Goal: Task Accomplishment & Management: Complete application form

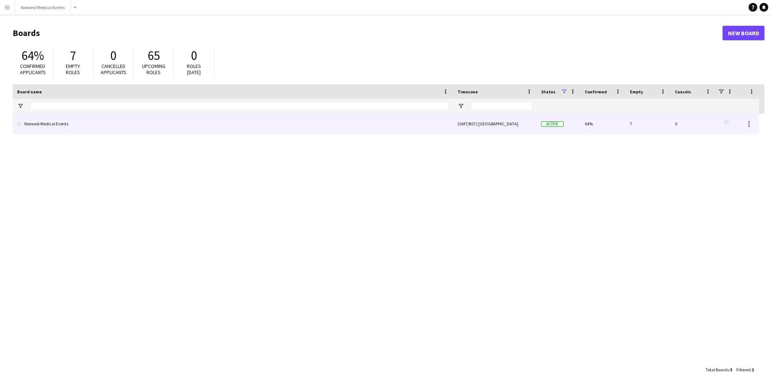
click at [182, 107] on link "Norwest Medical Events" at bounding box center [233, 124] width 432 height 20
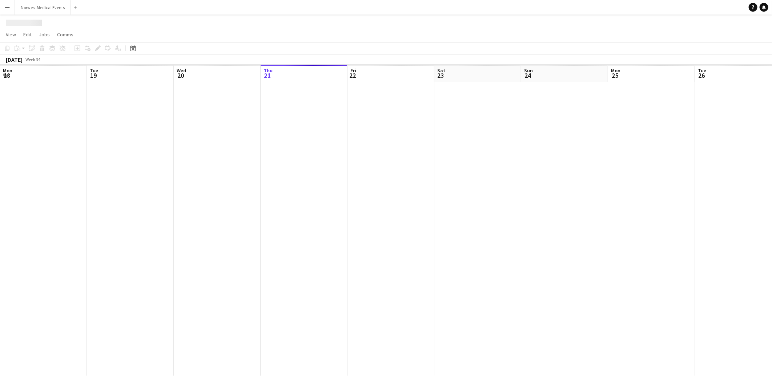
scroll to position [0, 173]
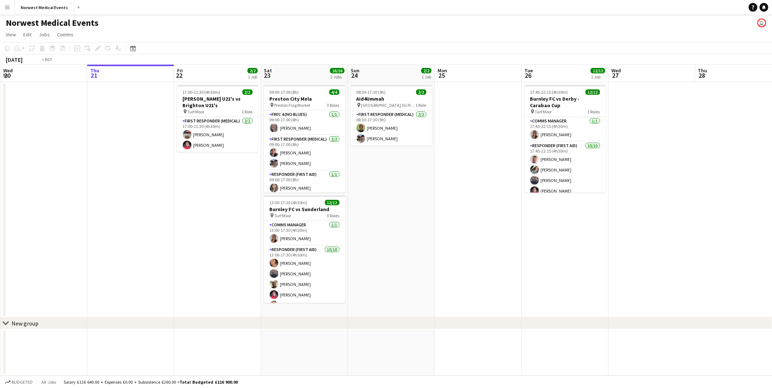
drag, startPoint x: 90, startPoint y: 216, endPoint x: 499, endPoint y: 247, distance: 410.6
click at [244, 107] on app-calendar-viewport "Mon 18 Tue 19 Wed 20 Thu 21 Fri 22 2/2 1 Job Sat 23 16/16 2 Jobs Sun 24 2/2 1 J…" at bounding box center [386, 220] width 772 height 311
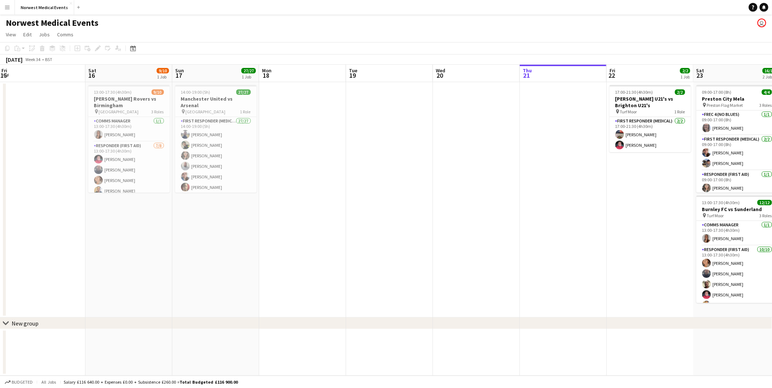
click at [244, 107] on app-calendar-viewport "Wed 13 Thu 14 Fri 15 Sat 16 9/10 1 Job Sun 17 27/27 1 Job Mon 18 Tue 19 Wed 20 …" at bounding box center [386, 220] width 772 height 311
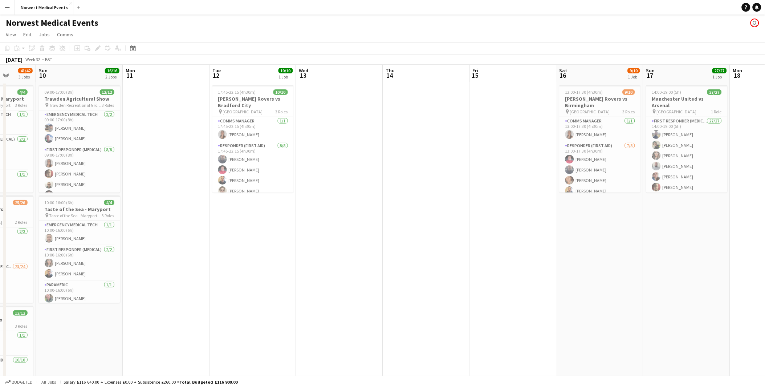
drag, startPoint x: 133, startPoint y: 246, endPoint x: 276, endPoint y: 245, distance: 142.8
click at [244, 107] on app-calendar-viewport "Thu 7 Fri 8 Sat 9 41/42 3 Jobs Sun 10 16/16 2 Jobs Mon 11 Tue 12 10/10 1 Job We…" at bounding box center [382, 263] width 765 height 397
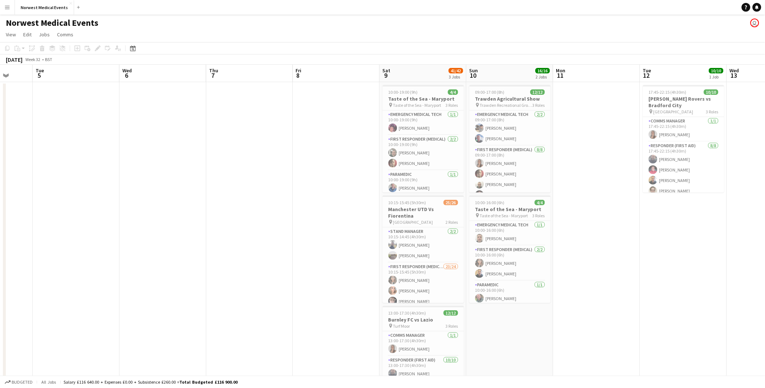
drag, startPoint x: 249, startPoint y: 245, endPoint x: 369, endPoint y: 255, distance: 120.7
click at [244, 107] on app-calendar-viewport "Sat 2 Sun 3 Mon 4 Tue 5 Wed 6 Thu 7 Fri 8 Sat 9 41/42 3 Jobs Sun 10 16/16 2 Job…" at bounding box center [382, 263] width 765 height 397
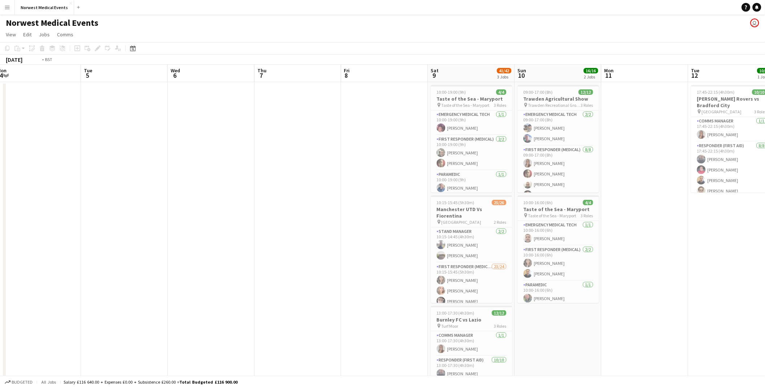
drag, startPoint x: 164, startPoint y: 240, endPoint x: 404, endPoint y: 262, distance: 241.5
click at [244, 107] on app-calendar-viewport "Sat 2 Sun 3 Mon 4 Tue 5 Wed 6 Thu 7 Fri 8 Sat 9 41/42 3 Jobs Sun 10 16/16 2 Job…" at bounding box center [382, 263] width 765 height 397
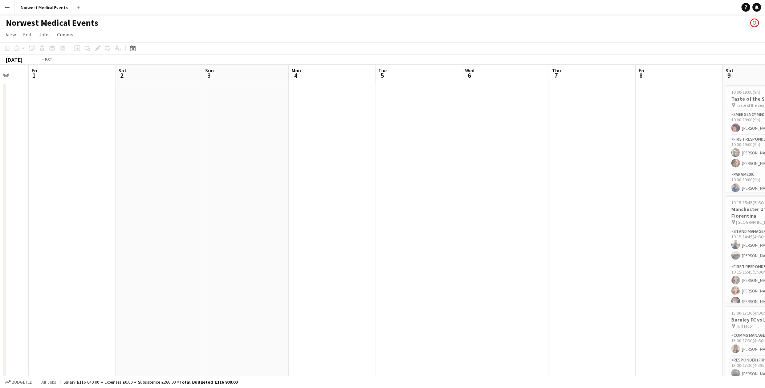
drag, startPoint x: 301, startPoint y: 255, endPoint x: 519, endPoint y: 274, distance: 218.8
click at [244, 107] on app-calendar-viewport "Tue 29 Wed 30 Thu 31 Fri 1 Sat 2 Sun 3 Mon 4 Tue 5 Wed 6 Thu 7 Fri 8 Sat 9 41/4…" at bounding box center [382, 263] width 765 height 397
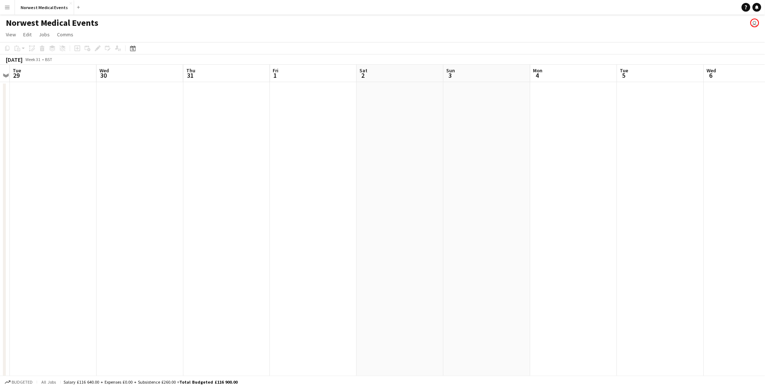
drag, startPoint x: 170, startPoint y: 223, endPoint x: 543, endPoint y: 236, distance: 374.0
click at [244, 107] on app-calendar-viewport "Sat 26 19/34 3 Jobs Sun 27 14/30 1 Job Mon 28 Tue 29 Wed 30 Thu 31 Fri 1 Sat 2 …" at bounding box center [382, 263] width 765 height 397
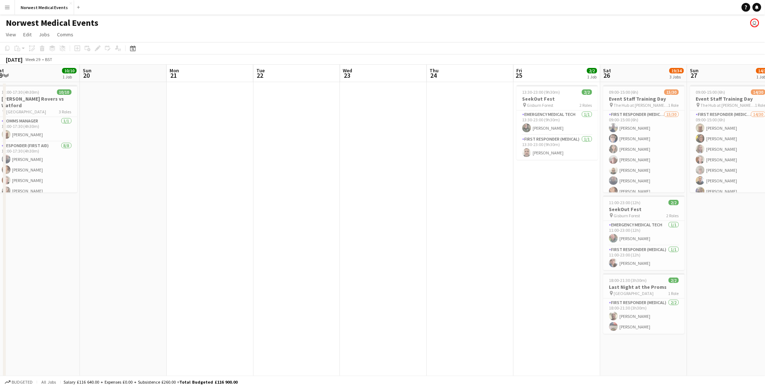
drag, startPoint x: 161, startPoint y: 218, endPoint x: 532, endPoint y: 242, distance: 371.3
click at [244, 107] on app-calendar-viewport "Thu 17 Fri 18 Sat 19 10/10 1 Job Sun 20 Mon 21 Tue 22 Wed 23 Thu 24 Fri 25 2/2 …" at bounding box center [382, 263] width 765 height 397
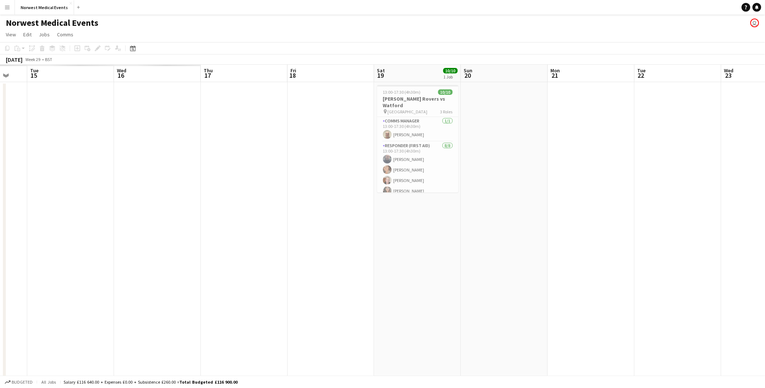
drag, startPoint x: 409, startPoint y: 179, endPoint x: 580, endPoint y: 204, distance: 172.1
click at [244, 107] on app-calendar-viewport "Sun 13 Mon 14 Tue 15 Wed 16 Thu 17 Fri 18 Sat 19 10/10 1 Job Sun 20 Mon 21 Tue …" at bounding box center [382, 263] width 765 height 397
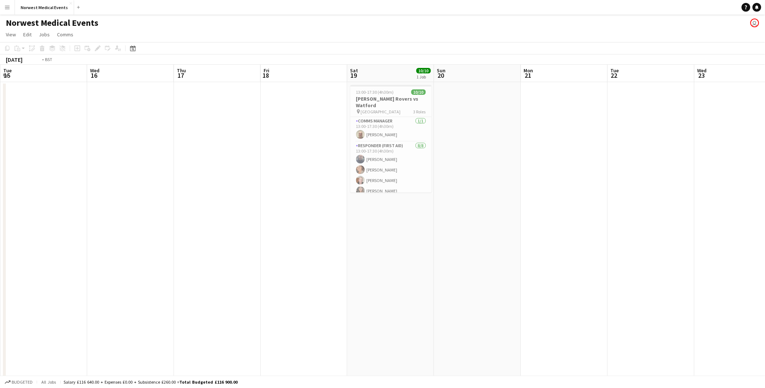
drag, startPoint x: 650, startPoint y: 241, endPoint x: 504, endPoint y: 216, distance: 148.6
click at [244, 107] on app-calendar-viewport "Sun 13 Mon 14 Tue 15 Wed 16 Thu 17 Fri 18 Sat 19 10/10 1 Job Sun 20 Mon 21 Tue …" at bounding box center [382, 263] width 765 height 397
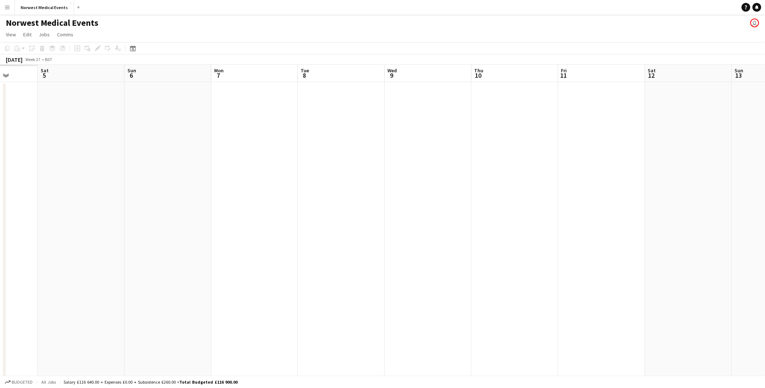
drag, startPoint x: 355, startPoint y: 234, endPoint x: 672, endPoint y: 241, distance: 317.6
click at [244, 107] on app-calendar-viewport "Wed 2 Thu 3 Fri 4 Sat 5 Sun 6 Mon 7 Tue 8 Wed 9 Thu 10 Fri 11 Sat 12 Sun 13 Mon…" at bounding box center [382, 263] width 765 height 397
drag, startPoint x: 671, startPoint y: 264, endPoint x: 711, endPoint y: 252, distance: 42.5
click at [244, 107] on html "Menu Boards Boards Boards All jobs Status Workforce Workforce My Workforce Recr…" at bounding box center [382, 237] width 765 height 474
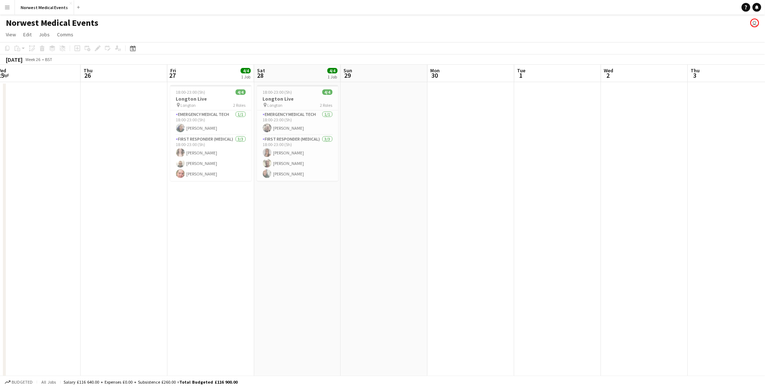
scroll to position [0, 173]
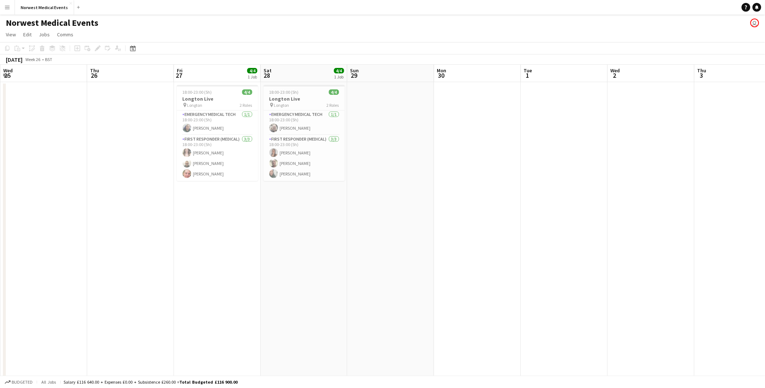
drag, startPoint x: 440, startPoint y: 265, endPoint x: 576, endPoint y: 251, distance: 136.6
click at [244, 107] on html "Menu Boards Boards Boards All jobs Status Workforce Workforce My Workforce Recr…" at bounding box center [382, 237] width 765 height 474
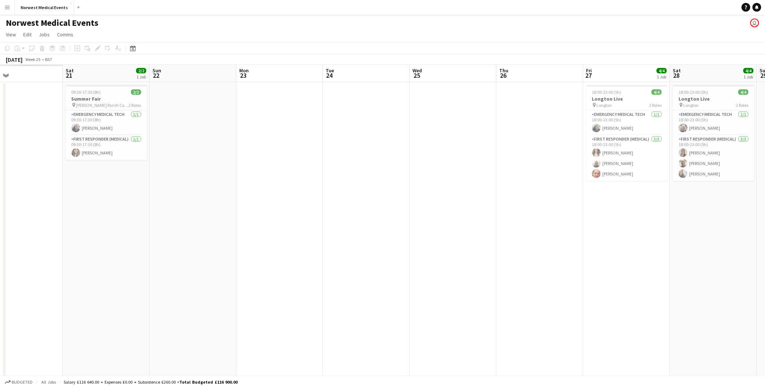
scroll to position [0, 167]
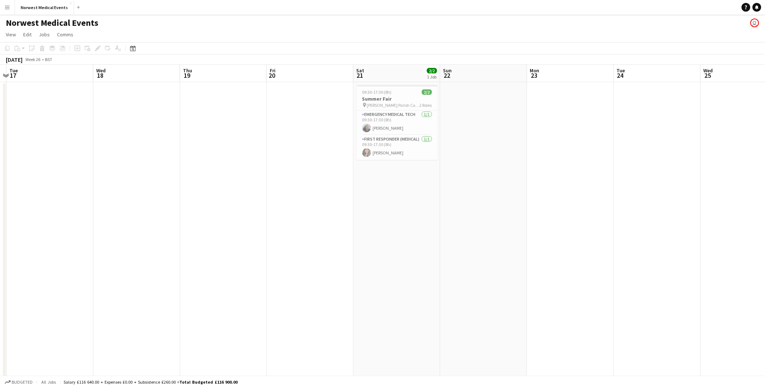
drag, startPoint x: 18, startPoint y: 206, endPoint x: 719, endPoint y: 278, distance: 704.8
click at [244, 107] on app-calendar-viewport "Sun 15 16/16 1 Job Mon 16 Tue 17 Wed 18 Thu 19 Fri 20 Sat 21 2/2 1 Job Sun 22 M…" at bounding box center [382, 263] width 765 height 397
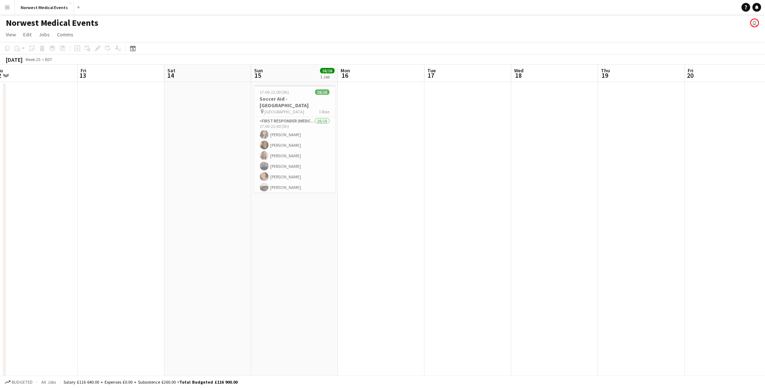
scroll to position [0, 177]
drag, startPoint x: 76, startPoint y: 190, endPoint x: 499, endPoint y: 247, distance: 427.3
click at [244, 107] on app-calendar-viewport "Tue 10 Wed 11 Thu 12 Fri 13 Sat 14 Sun 15 16/16 1 Job Mon 16 Tue 17 Wed 18 Thu …" at bounding box center [382, 263] width 765 height 397
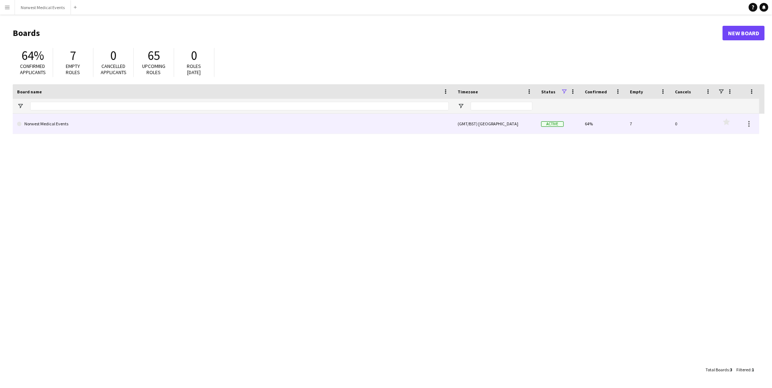
click at [102, 129] on link "Norwest Medical Events" at bounding box center [233, 124] width 432 height 20
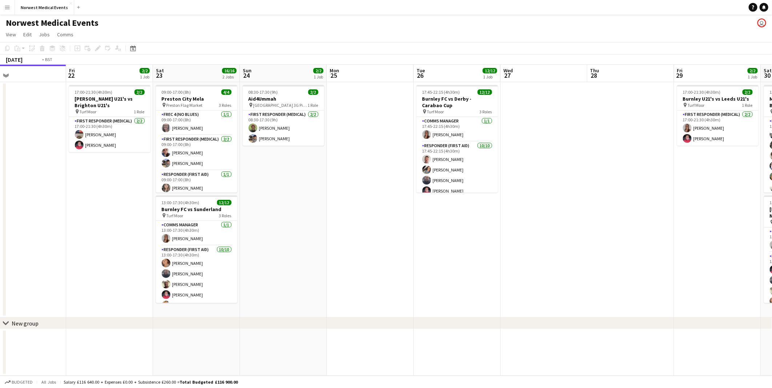
drag, startPoint x: 675, startPoint y: 212, endPoint x: 205, endPoint y: 214, distance: 469.3
click at [205, 214] on app-calendar-viewport "Mon 18 Tue 19 Wed 20 Thu 21 Fri 22 2/2 1 Job Sat 23 16/16 2 Jobs Sun 24 2/2 1 J…" at bounding box center [386, 220] width 772 height 311
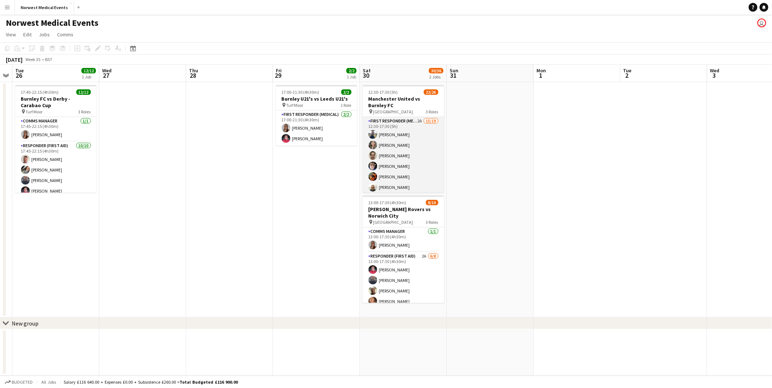
click at [430, 159] on app-card-role "First Responder (Medical) 2A 15/19 12:30-17:30 (5h) Rory Murphy Kayleigh O'Donn…" at bounding box center [403, 224] width 81 height 214
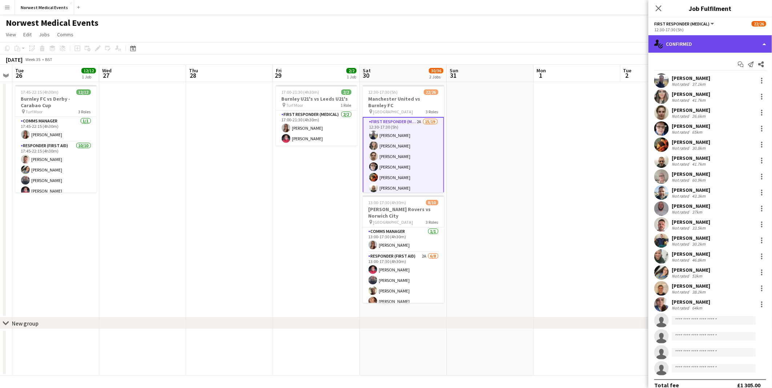
click at [675, 37] on div "single-neutral-actions-check-2 Confirmed" at bounding box center [710, 43] width 124 height 17
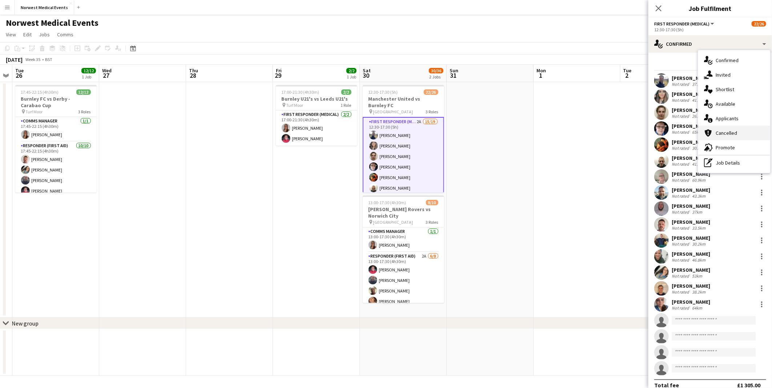
click at [732, 130] on div "cancellation Cancelled" at bounding box center [734, 133] width 72 height 15
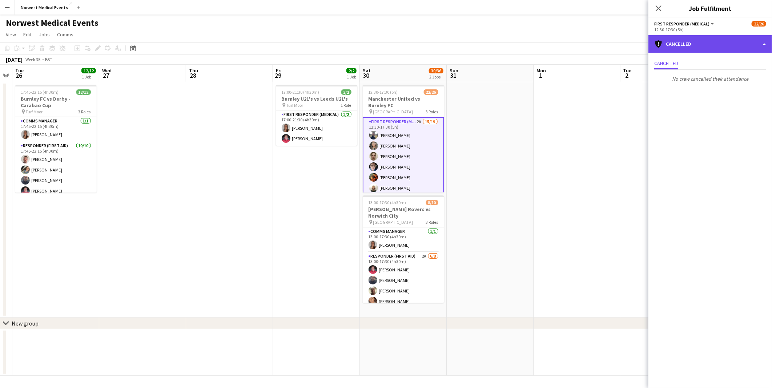
drag, startPoint x: 695, startPoint y: 37, endPoint x: 718, endPoint y: 51, distance: 27.0
click at [695, 37] on div "cancellation Cancelled" at bounding box center [710, 43] width 124 height 17
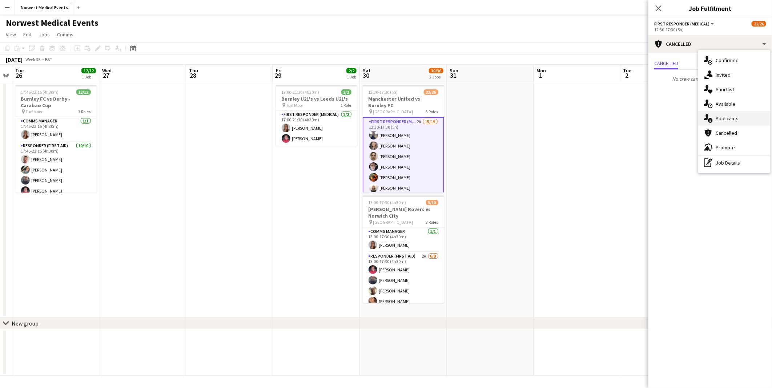
click at [737, 115] on div "single-neutral-actions-information Applicants" at bounding box center [734, 118] width 72 height 15
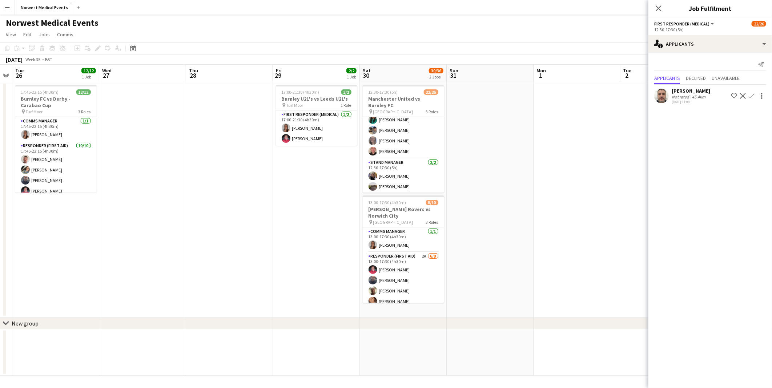
scroll to position [242, 0]
click at [701, 80] on span "Declined" at bounding box center [695, 78] width 20 height 5
click at [723, 65] on span "Unavailable" at bounding box center [725, 63] width 28 height 5
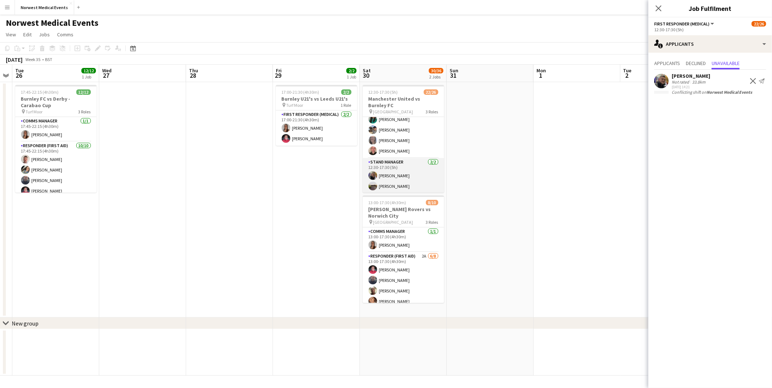
click at [418, 169] on app-card-role "Stand Manager 2/2 12:30-17:30 (5h) Jordan Marsden Garry Pamment" at bounding box center [403, 175] width 81 height 35
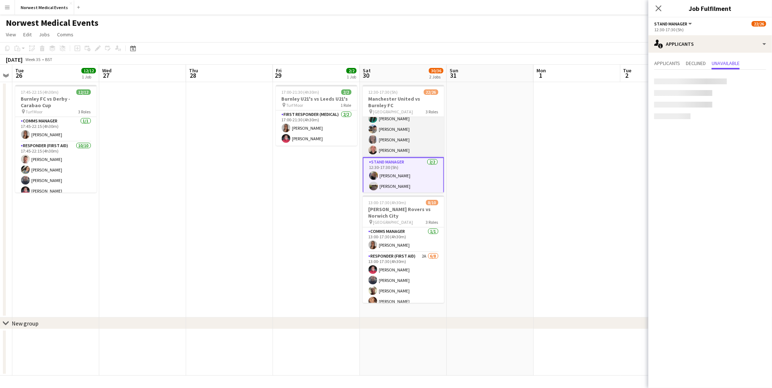
click at [420, 146] on app-card-role "Senior Responder (FREC 4 or Above) 5/5 12:30-17:30 (5h) Andrea Cooper Chloe Web…" at bounding box center [403, 123] width 81 height 67
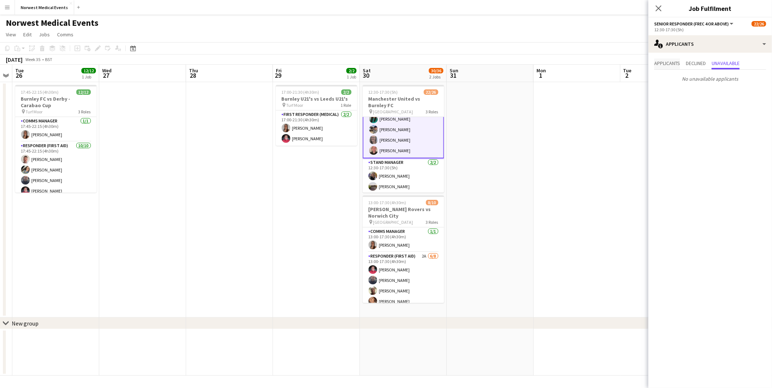
click at [668, 62] on span "Applicants" at bounding box center [667, 63] width 26 height 5
click at [377, 175] on app-card-role "Stand Manager 2/2 12:30-17:30 (5h) Jordan Marsden Garry Pamment" at bounding box center [403, 175] width 81 height 35
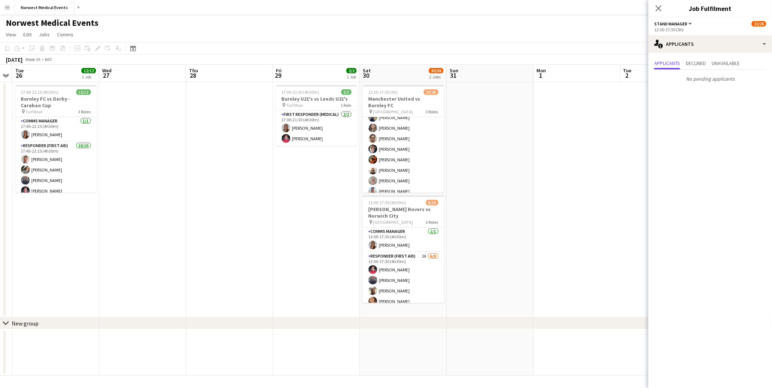
scroll to position [0, 0]
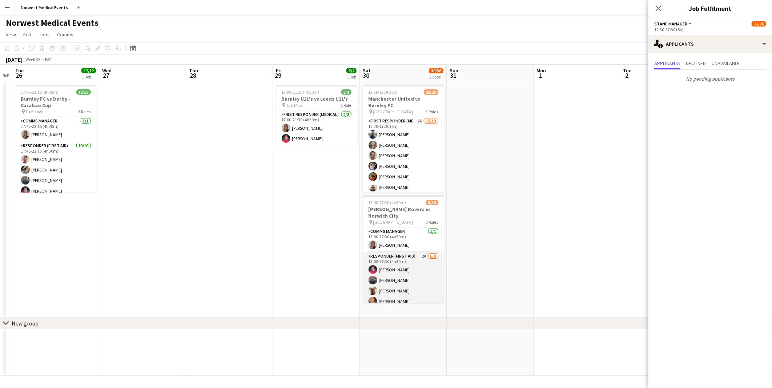
click at [416, 286] on app-card-role "Responder (First Aid) 2A 6/8 13:00-17:30 (4h30m) Mark Smith Paul Walmsley John …" at bounding box center [403, 301] width 81 height 98
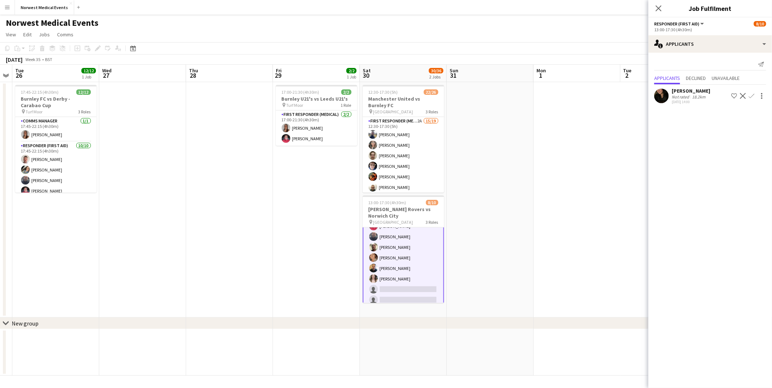
scroll to position [73, 0]
drag, startPoint x: 656, startPoint y: 9, endPoint x: 535, endPoint y: 85, distance: 142.5
click at [656, 9] on icon "Close pop-in" at bounding box center [658, 8] width 6 height 6
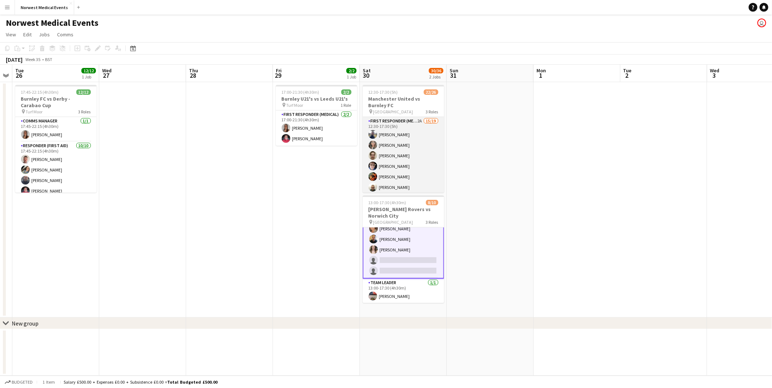
click at [408, 154] on app-card-role "First Responder (Medical) 2A 15/19 12:30-17:30 (5h) Rory Murphy Kayleigh O'Donn…" at bounding box center [403, 224] width 81 height 214
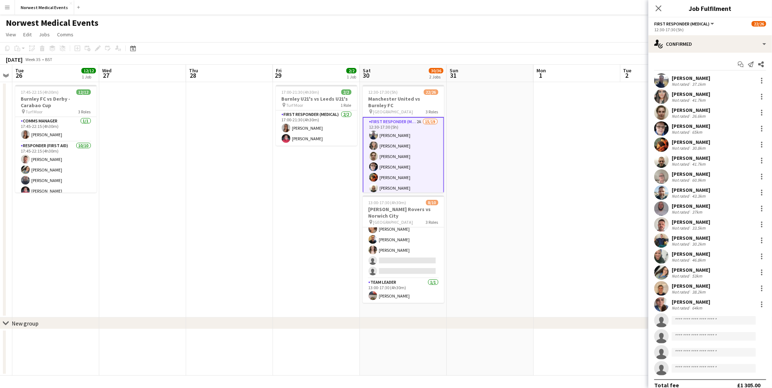
scroll to position [73, 0]
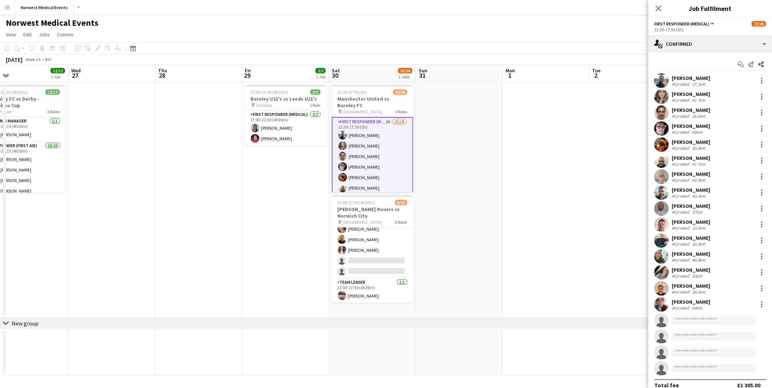
drag, startPoint x: 532, startPoint y: 231, endPoint x: 220, endPoint y: 234, distance: 311.7
click at [198, 236] on app-calendar-viewport "Sat 23 16/16 2 Jobs Sun 24 2/2 1 Job Mon 25 Tue 26 12/12 1 Job Wed 27 Thu 28 Fr…" at bounding box center [386, 220] width 772 height 311
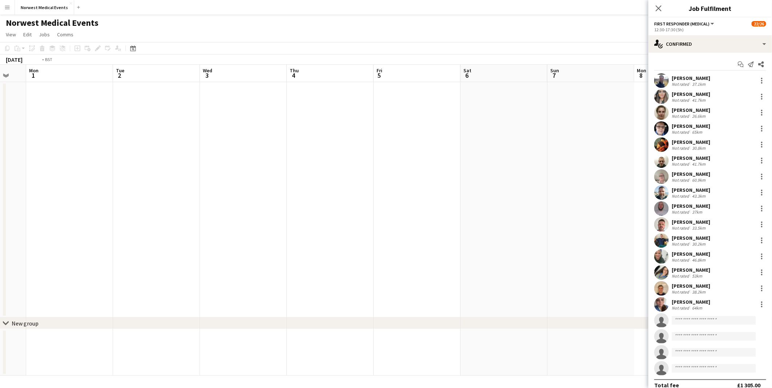
drag, startPoint x: 386, startPoint y: 257, endPoint x: 571, endPoint y: 263, distance: 185.0
click at [306, 270] on app-calendar-viewport "Fri 29 2/2 1 Job Sat 30 30/36 2 Jobs Sun 31 Mon 1 Tue 2 Wed 3 Thu 4 Fri 5 Sat 6…" at bounding box center [386, 220] width 772 height 311
drag, startPoint x: 410, startPoint y: 287, endPoint x: 416, endPoint y: 291, distance: 7.3
click at [317, 293] on app-calendar-viewport "Sat 30 30/36 2 Jobs Sun 31 Mon 1 Tue 2 Wed 3 Thu 4 Fri 5 Sat 6 Sun 7 Mon 8 Tue …" at bounding box center [386, 220] width 772 height 311
drag, startPoint x: 441, startPoint y: 298, endPoint x: 185, endPoint y: 298, distance: 255.7
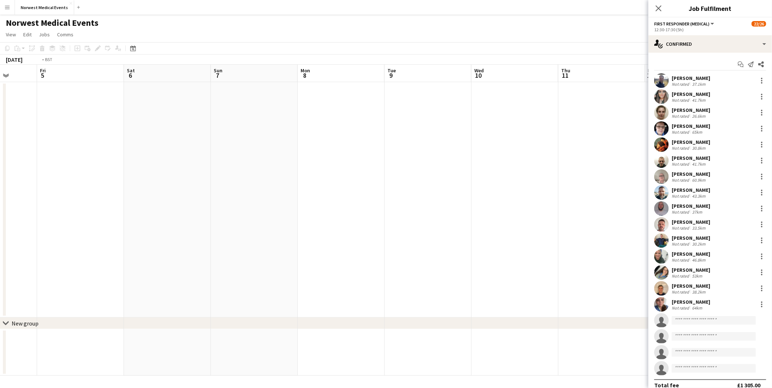
click at [185, 298] on app-calendar-viewport "Tue 2 Wed 3 Thu 4 Fri 5 Sat 6 Sun 7 Mon 8 Tue 9 Wed 10 Thu 11 Fri 12 Sat 13 Sun…" at bounding box center [386, 220] width 772 height 311
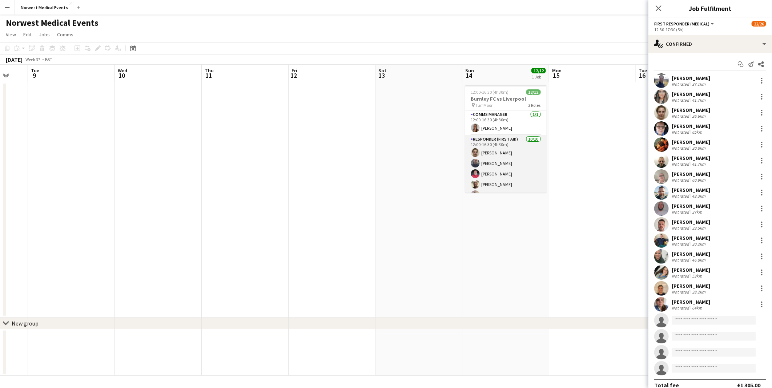
click at [516, 169] on app-card-role "Responder (First Aid) 10/10 12:00-16:30 (4h30m) Joanne Rocca Paul Walmsley Mark…" at bounding box center [505, 195] width 81 height 120
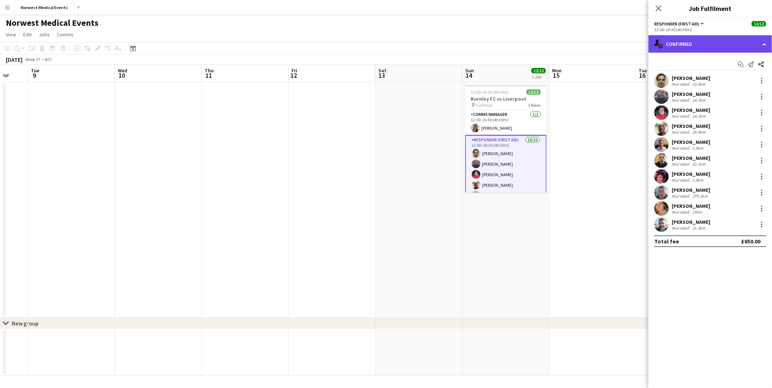
click at [715, 46] on div "single-neutral-actions-check-2 Confirmed" at bounding box center [710, 43] width 124 height 17
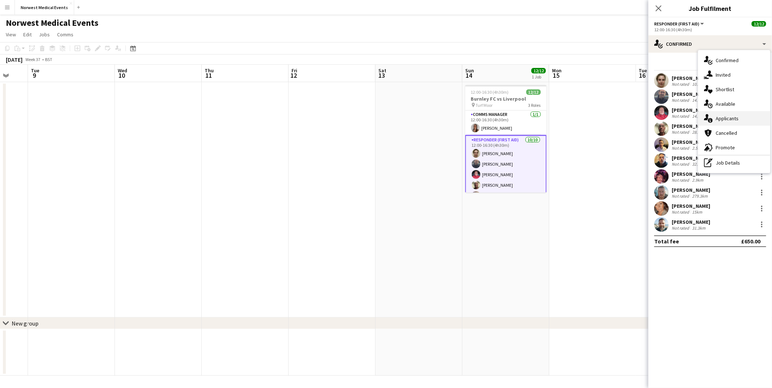
click at [722, 118] on div "single-neutral-actions-information Applicants" at bounding box center [734, 118] width 72 height 15
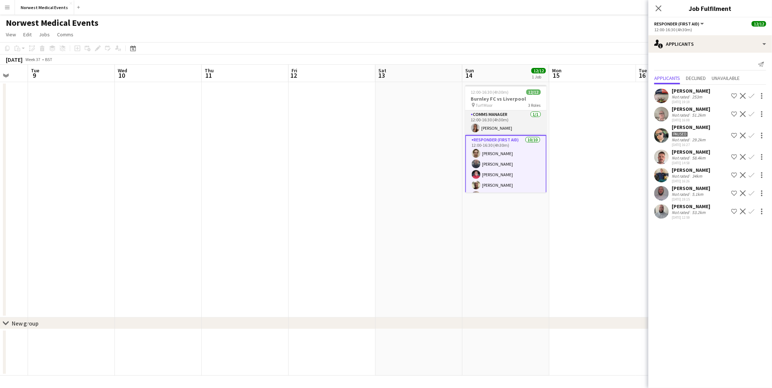
click at [503, 125] on app-card-role "Comms Manager 1/1 12:00-16:30 (4h30m) Olivia Pratt" at bounding box center [505, 122] width 81 height 25
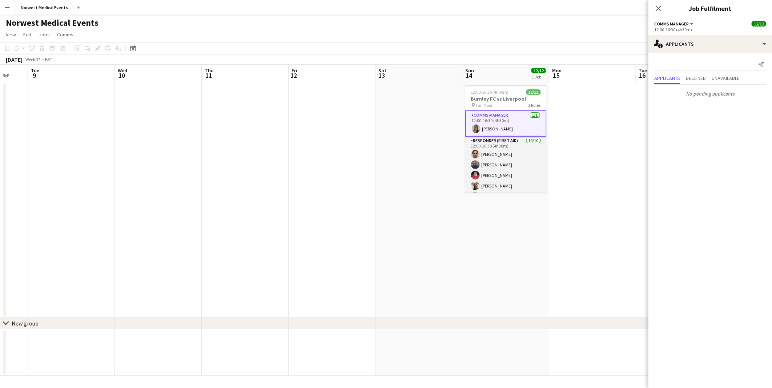
click at [503, 154] on app-card-role "Responder (First Aid) 10/10 12:00-16:30 (4h30m) Joanne Rocca Paul Walmsley Mark…" at bounding box center [505, 197] width 81 height 120
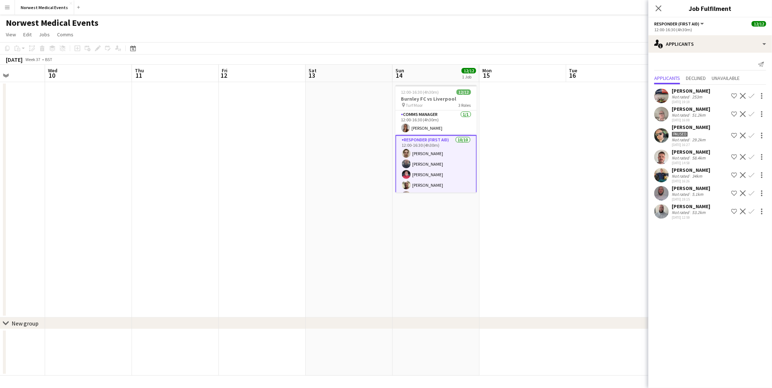
drag, startPoint x: 439, startPoint y: 240, endPoint x: 281, endPoint y: 240, distance: 158.0
click at [282, 240] on app-calendar-viewport "Sat 6 Sun 7 Mon 8 Tue 9 Wed 10 Thu 11 Fri 12 Sat 13 Sun 14 12/12 1 Job Mon 15 T…" at bounding box center [386, 220] width 772 height 311
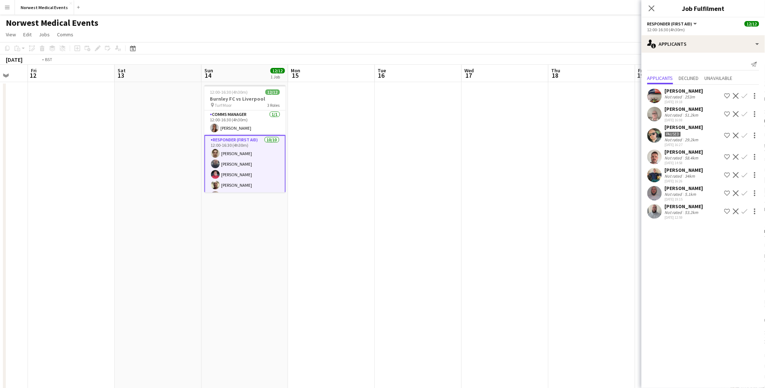
drag, startPoint x: 239, startPoint y: 226, endPoint x: 234, endPoint y: 226, distance: 5.1
click at [234, 226] on app-calendar-viewport "Tue 9 Wed 10 Thu 11 Fri 12 Sat 13 Sun 14 12/12 1 Job Mon 15 Tue 16 Wed 17 Thu 1…" at bounding box center [382, 263] width 765 height 397
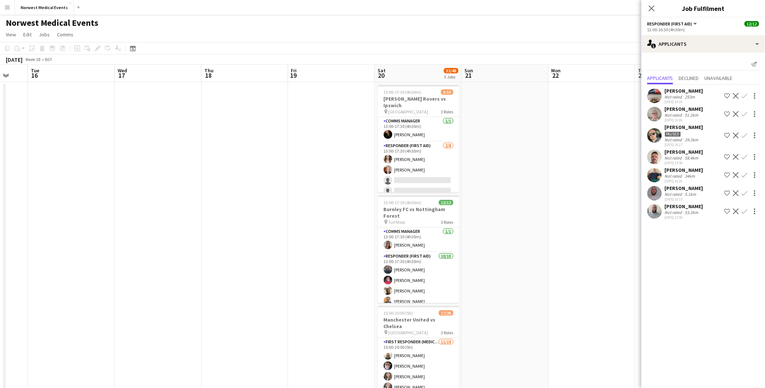
scroll to position [0, 265]
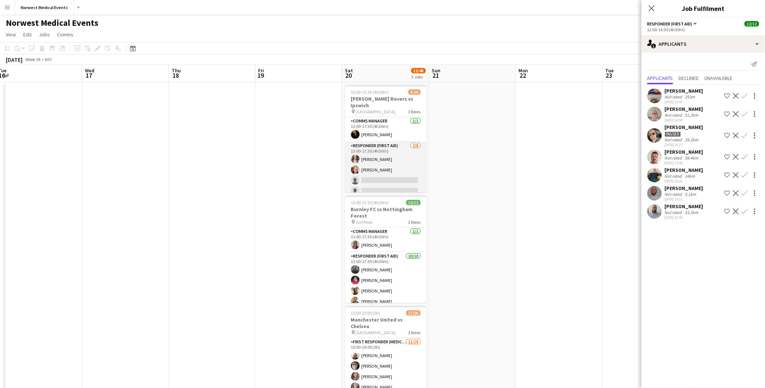
click at [369, 158] on app-card-role "Responder (First Aid) 2/8 13:00-17:30 (4h30m) Rebecca Vose Doug Black single-ne…" at bounding box center [385, 191] width 81 height 98
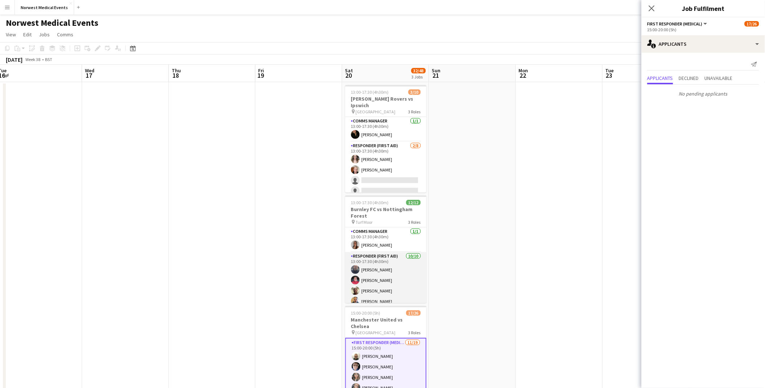
click at [406, 284] on app-card-role "Responder (First Aid) 10/10 13:00-17:30 (4h30m) Paul Walmsley Mark Smith John K…" at bounding box center [385, 312] width 81 height 120
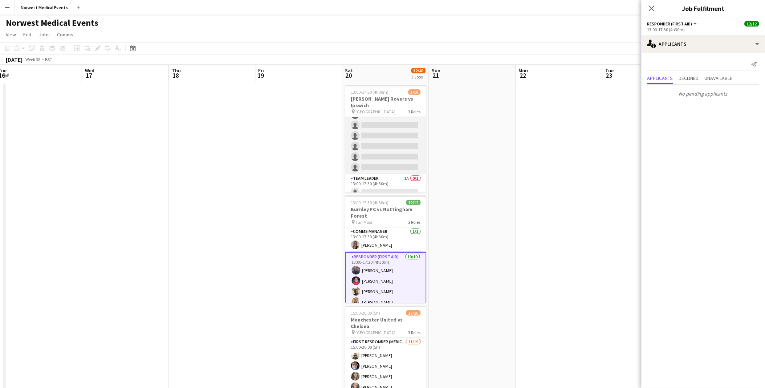
scroll to position [0, 0]
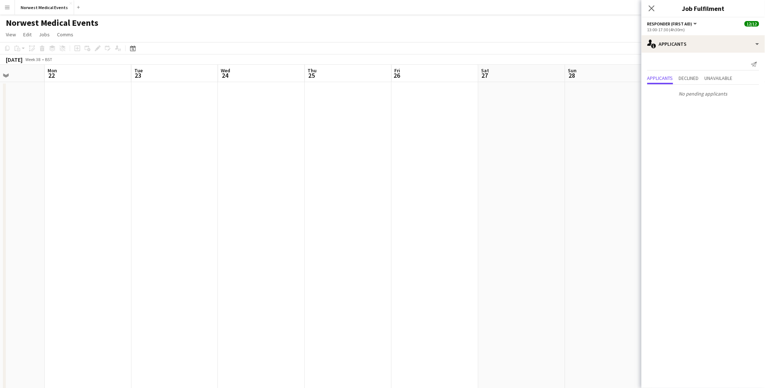
drag, startPoint x: 561, startPoint y: 187, endPoint x: 169, endPoint y: 187, distance: 391.9
click at [169, 187] on app-calendar-viewport "Thu 18 Fri 19 Sat 20 32/48 3 Jobs Sun 21 Mon 22 Tue 23 Wed 24 Thu 25 Fri 26 Sat…" at bounding box center [382, 263] width 765 height 397
drag, startPoint x: 519, startPoint y: 202, endPoint x: 184, endPoint y: 215, distance: 334.8
click at [184, 215] on app-calendar-viewport "Sat 20 32/48 3 Jobs Sun 21 Mon 22 Tue 23 Wed 24 Thu 25 Fri 26 Sat 27 Sun 28 Mon…" at bounding box center [382, 263] width 765 height 397
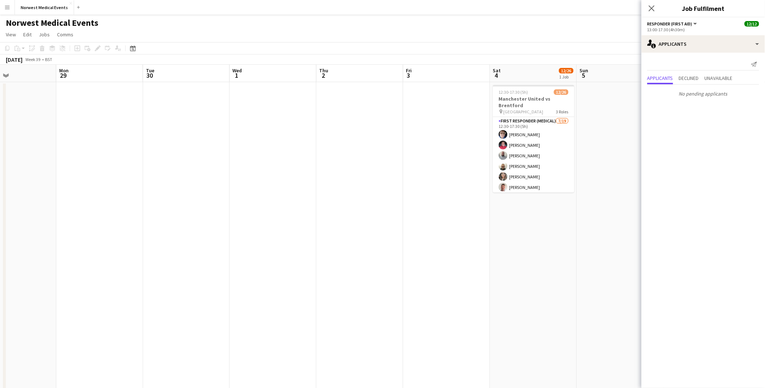
drag, startPoint x: 497, startPoint y: 219, endPoint x: 161, endPoint y: 228, distance: 336.1
click at [161, 228] on app-calendar-viewport "Thu 25 Fri 26 Sat 27 Sun 28 Mon 29 Tue 30 Wed 1 Thu 2 Fri 3 Sat 4 12/26 1 Job S…" at bounding box center [382, 263] width 765 height 397
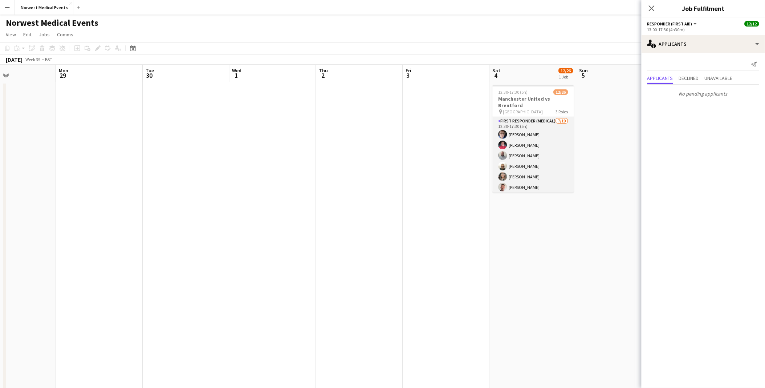
click at [548, 169] on app-card-role "First Responder (Medical) 7/19 12:30-17:30 (5h) Phil Brown Mark Smith Samuel Ca…" at bounding box center [533, 224] width 81 height 214
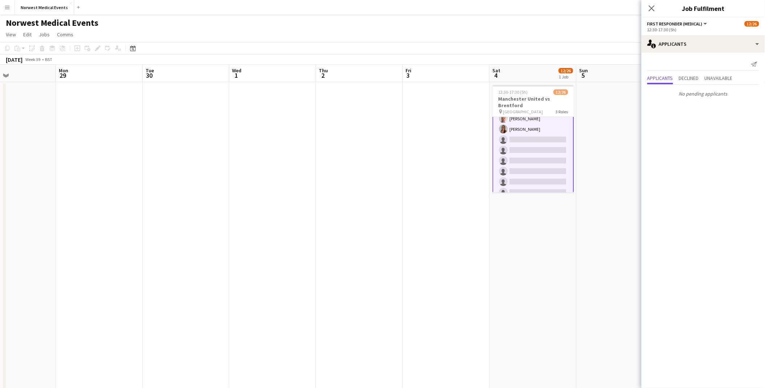
click at [543, 149] on app-card-role "First Responder (Medical) 7/19 12:30-17:30 (5h) Phil Brown Mark Smith Samuel Ca…" at bounding box center [533, 156] width 81 height 216
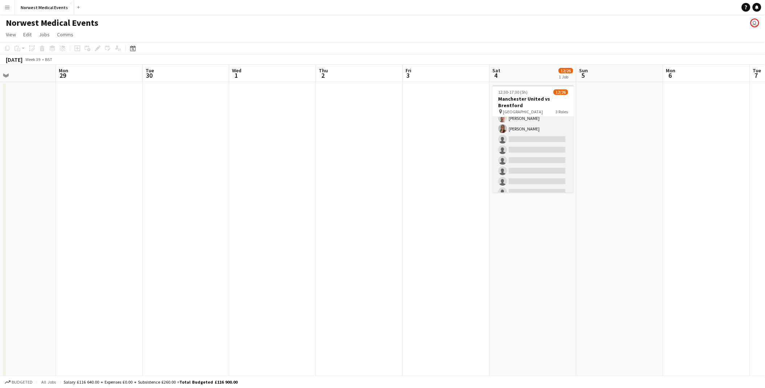
click at [543, 149] on app-card-role "First Responder (Medical) 7/19 12:30-17:30 (5h) Phil Brown Mark Smith Samuel Ca…" at bounding box center [533, 155] width 81 height 214
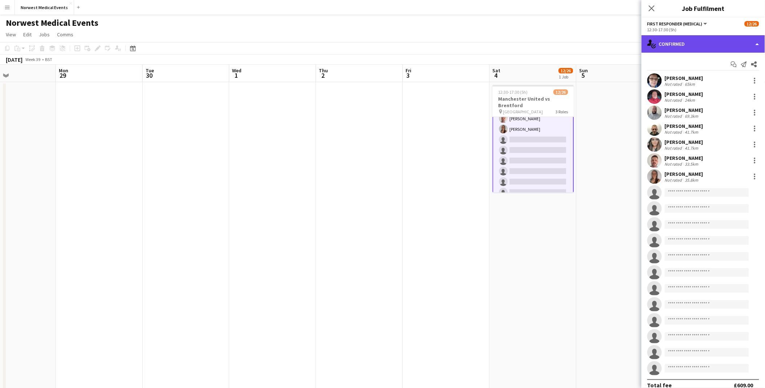
click at [678, 46] on div "single-neutral-actions-check-2 Confirmed" at bounding box center [704, 43] width 124 height 17
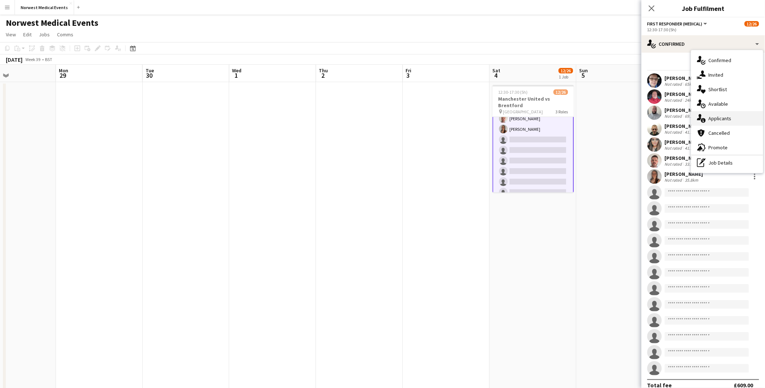
click at [714, 114] on div "single-neutral-actions-information Applicants" at bounding box center [728, 118] width 72 height 15
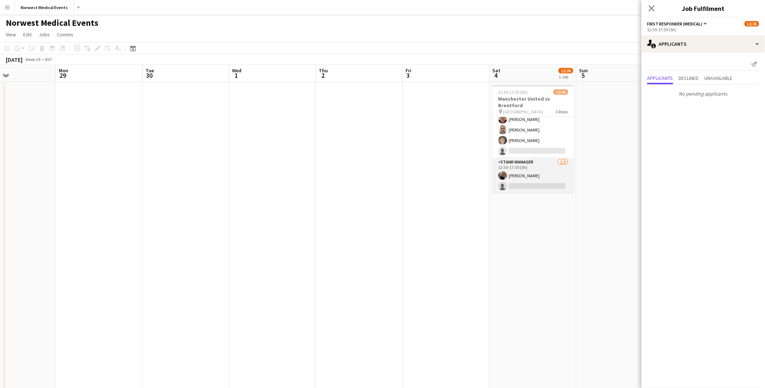
click at [544, 174] on app-card-role "Stand Manager 1/2 12:30-17:30 (5h) Jordan Marsden single-neutral-actions" at bounding box center [533, 175] width 81 height 35
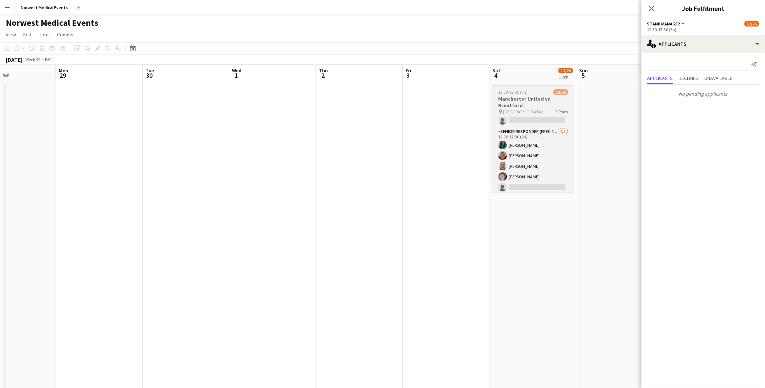
scroll to position [208, 0]
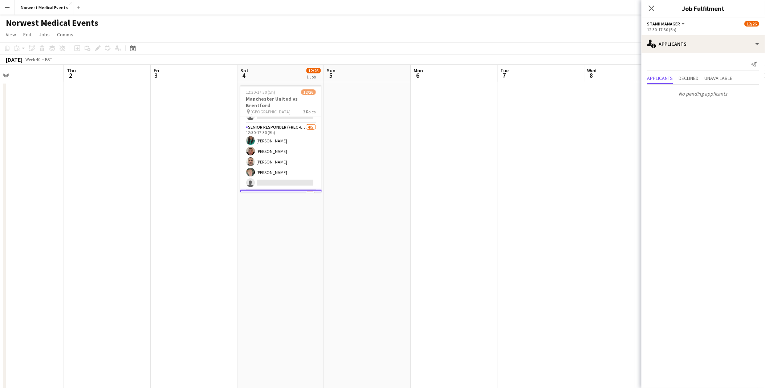
drag, startPoint x: 405, startPoint y: 269, endPoint x: 254, endPoint y: 282, distance: 152.4
click at [254, 282] on app-calendar-viewport "Mon 29 Tue 30 Wed 1 Thu 2 Fri 3 Sat 4 12/26 1 Job Sun 5 Mon 6 Tue 7 Wed 8 Thu 9…" at bounding box center [382, 263] width 765 height 397
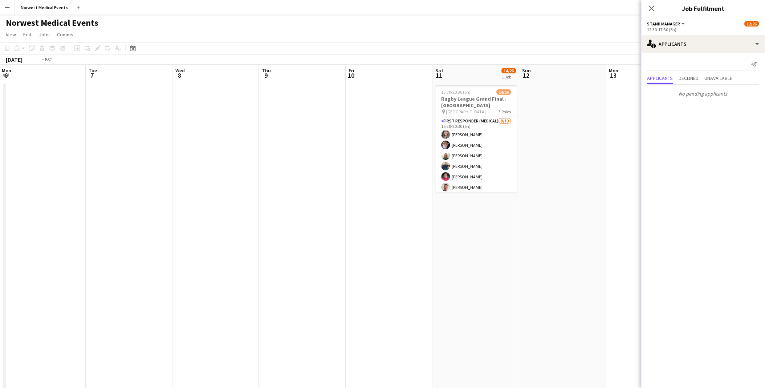
drag, startPoint x: 376, startPoint y: 263, endPoint x: 249, endPoint y: 258, distance: 126.9
click at [249, 259] on app-calendar-viewport "Fri 3 Sat 4 12/26 1 Job Sun 5 Mon 6 Tue 7 Wed 8 Thu 9 Fri 10 Sat 11 14/26 1 Job…" at bounding box center [382, 263] width 765 height 397
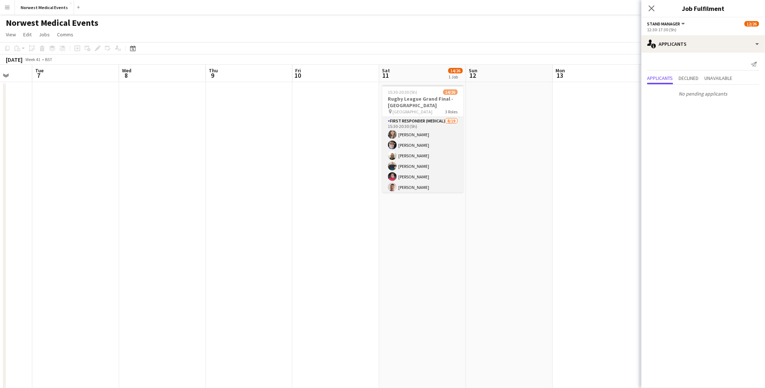
click at [416, 170] on app-card-role "First Responder (Medical) 8/19 15:30-20:30 (5h) Kayleigh O'Donnell Phil Brown W…" at bounding box center [422, 224] width 81 height 214
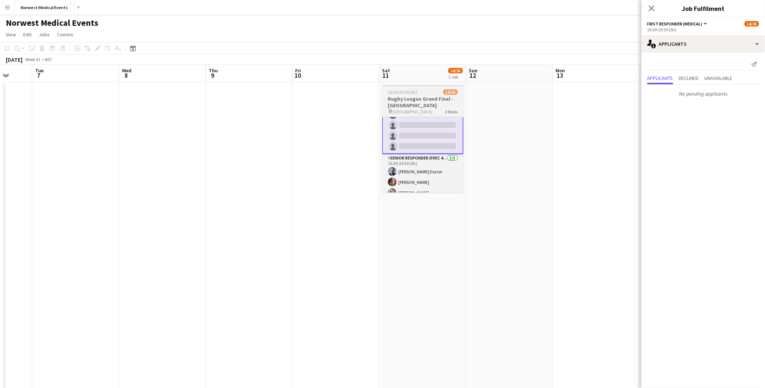
scroll to position [200, 0]
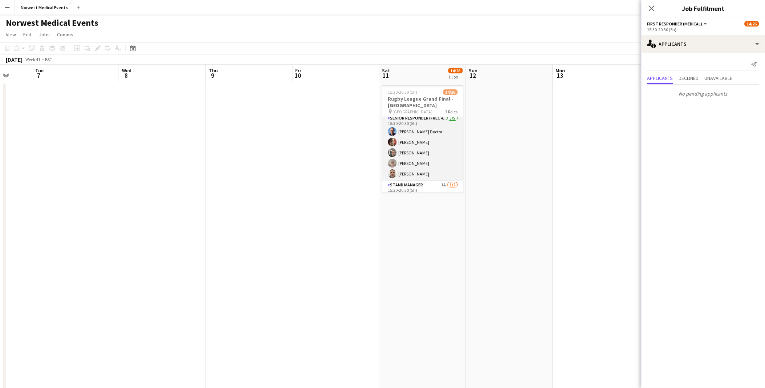
click at [444, 162] on app-card-role "Senior Responder (FREC 4 or Above) 5/5 15:30-20:30 (5h) Ronnie Doctor Phil Watk…" at bounding box center [422, 147] width 81 height 67
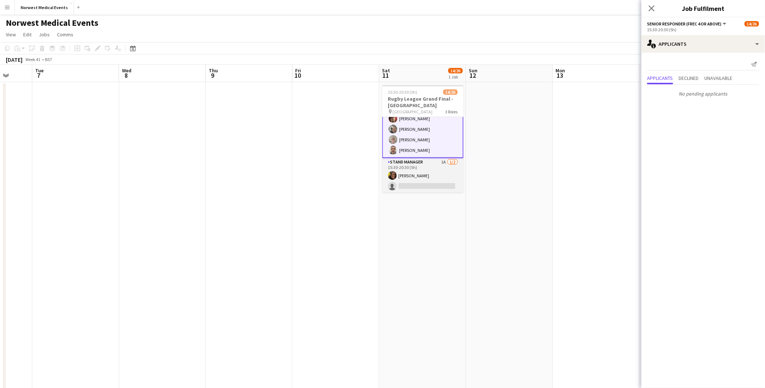
click at [424, 173] on app-card-role "Stand Manager 1A 1/2 15:30-20:30 (5h) Ruth Naylor-Thomas single-neutral-actions" at bounding box center [422, 175] width 81 height 35
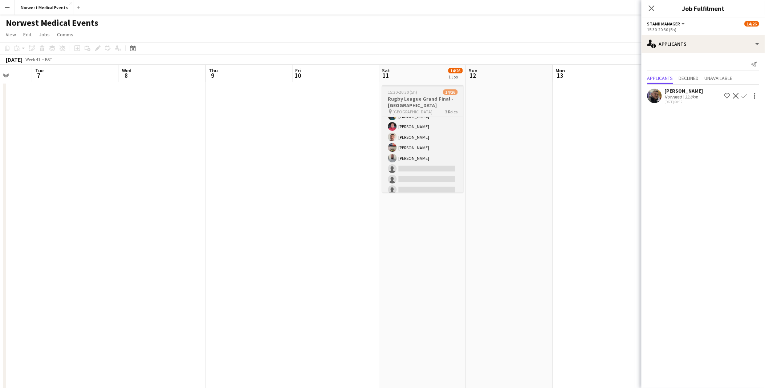
scroll to position [63, 0]
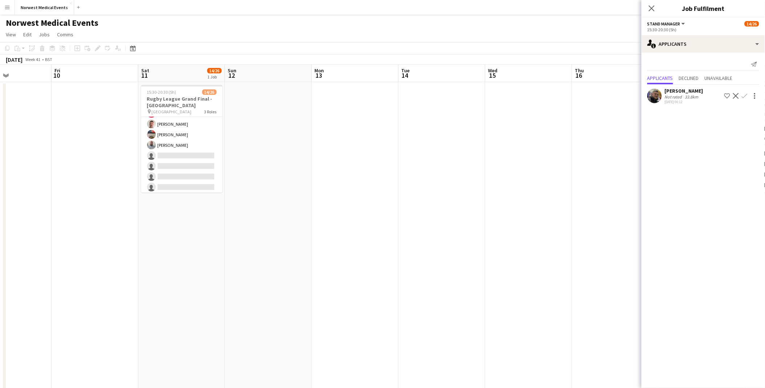
drag, startPoint x: 408, startPoint y: 167, endPoint x: 342, endPoint y: 165, distance: 65.8
click at [342, 165] on app-calendar-viewport "Mon 6 Tue 7 Wed 8 Thu 9 Fri 10 Sat 11 14/26 1 Job Sun 12 Mon 13 Tue 14 Wed 15 T…" at bounding box center [382, 263] width 765 height 397
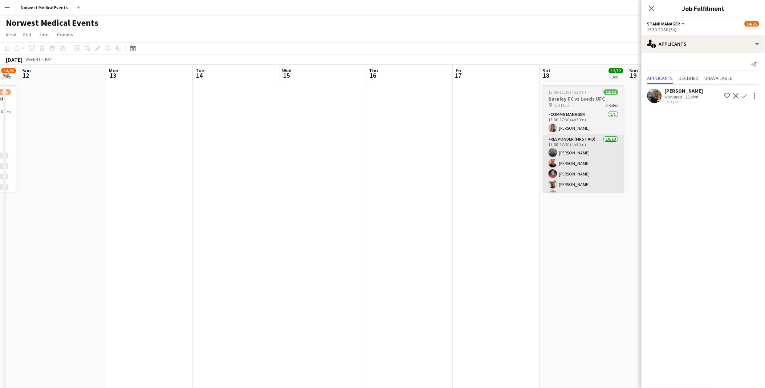
drag, startPoint x: 495, startPoint y: 180, endPoint x: 530, endPoint y: 180, distance: 34.1
click at [259, 180] on app-calendar-viewport "Thu 9 Fri 10 Sat 11 14/26 1 Job Sun 12 Mon 13 Tue 14 Wed 15 Thu 16 Fri 17 Sat 1…" at bounding box center [382, 263] width 765 height 397
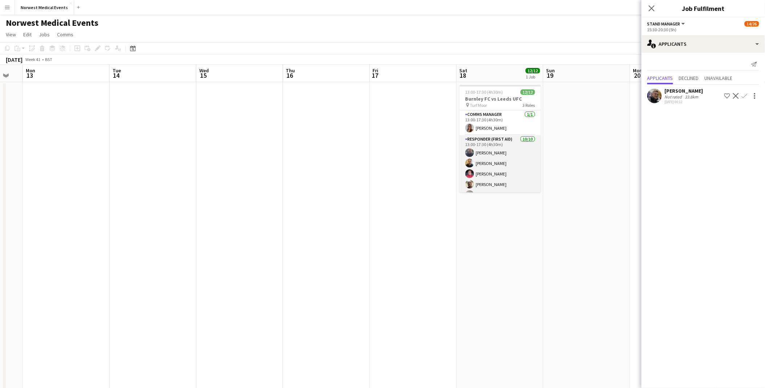
click at [509, 148] on app-card-role "Responder (First Aid) 10/10 13:00-17:30 (4h30m) Paul Walmsley Stuart Winstanley…" at bounding box center [500, 195] width 81 height 120
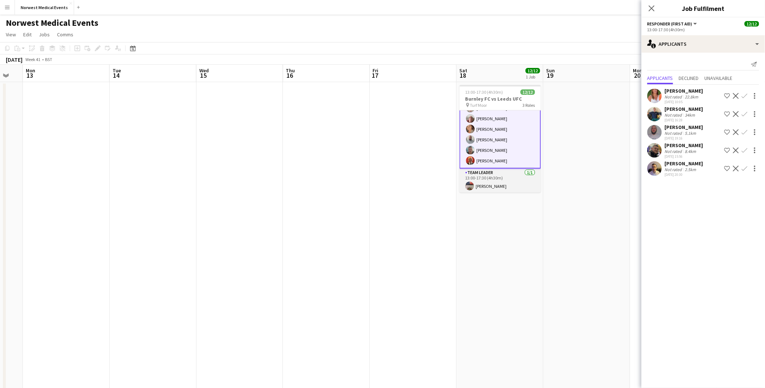
scroll to position [0, 0]
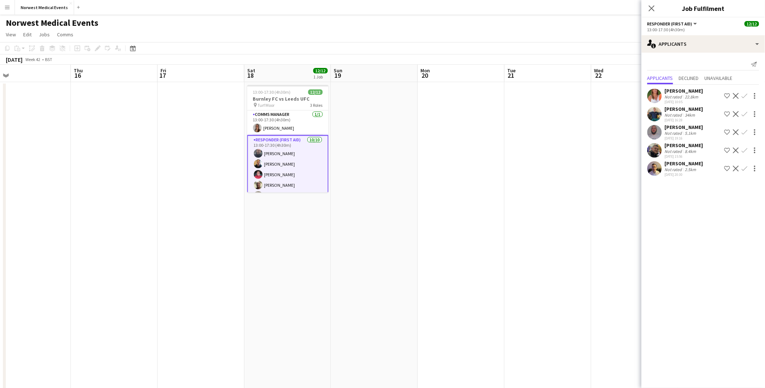
drag, startPoint x: 618, startPoint y: 167, endPoint x: 464, endPoint y: 165, distance: 153.7
click at [244, 166] on app-calendar-viewport "Mon 13 Tue 14 Wed 15 Thu 16 Fri 17 Sat 18 12/12 1 Job Sun 19 Mon 20 Tue 21 Wed …" at bounding box center [382, 263] width 765 height 397
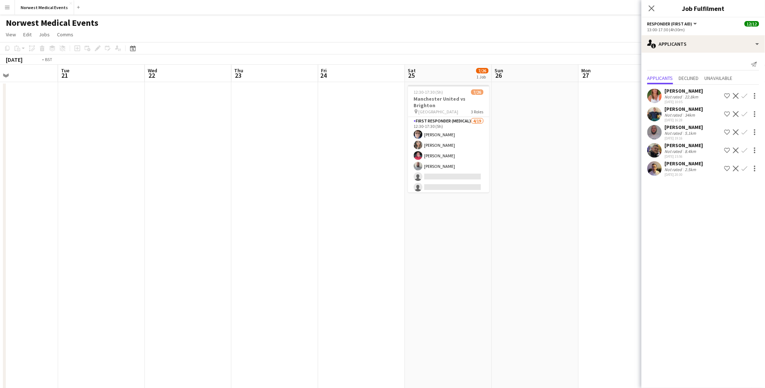
drag, startPoint x: 313, startPoint y: 170, endPoint x: 302, endPoint y: 163, distance: 13.2
click at [176, 166] on app-calendar-viewport "Fri 17 Sat 18 12/12 1 Job Sun 19 Mon 20 Tue 21 Wed 22 Thu 23 Fri 24 Sat 25 7/26…" at bounding box center [382, 263] width 765 height 397
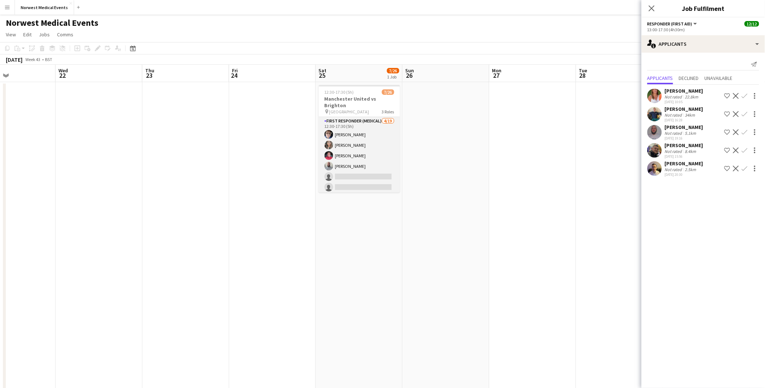
click at [348, 154] on app-card-role "First Responder (Medical) 4/19 12:30-17:30 (5h) Phil Brown Kayleigh O'Donnell M…" at bounding box center [359, 224] width 81 height 214
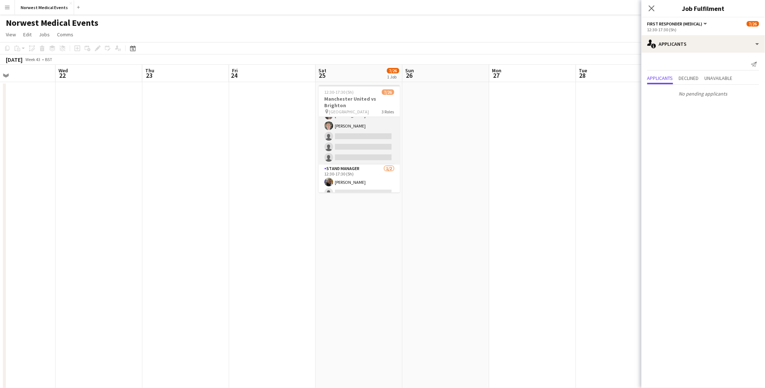
click at [375, 147] on app-card-role "Senior Responder (FREC 4 or Above) 1A 2/5 12:30-17:30 (5h) Laura Rimmer Paul Sm…" at bounding box center [359, 131] width 81 height 67
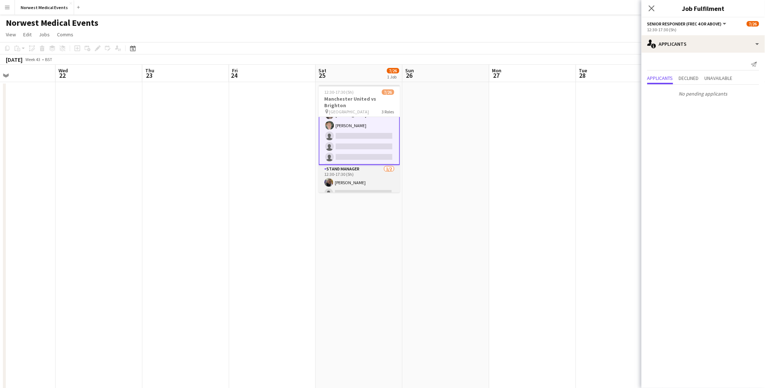
click at [373, 178] on app-card-role "Stand Manager 1/2 12:30-17:30 (5h) Jordan Marsden single-neutral-actions" at bounding box center [359, 182] width 81 height 35
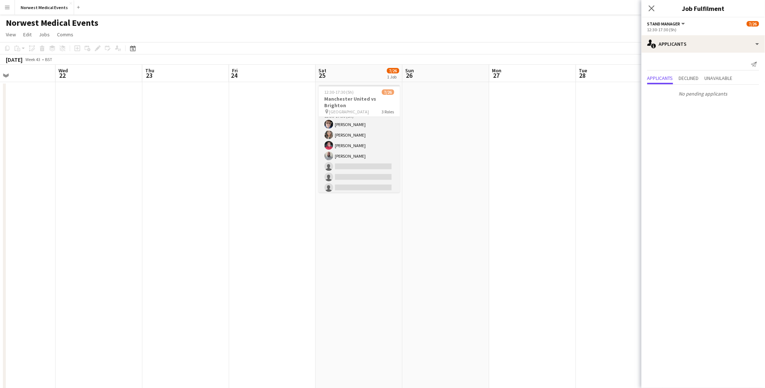
scroll to position [0, 0]
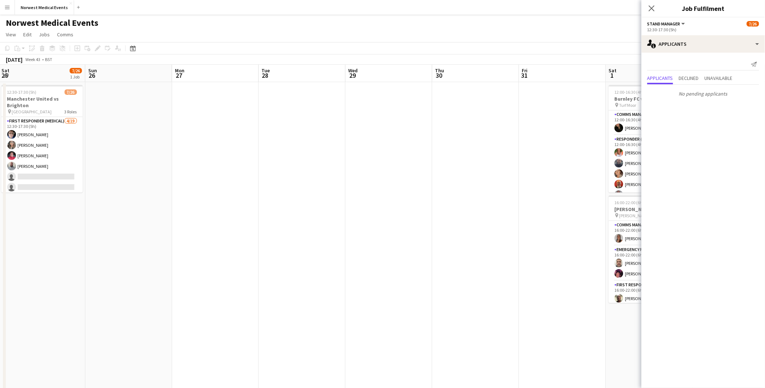
drag, startPoint x: 566, startPoint y: 185, endPoint x: 209, endPoint y: 199, distance: 357.7
click at [209, 199] on app-calendar-viewport "Wed 22 Thu 23 Fri 24 Sat 25 7/26 1 Job Sun 26 Mon 27 Tue 28 Wed 29 Thu 30 Fri 3…" at bounding box center [382, 263] width 765 height 397
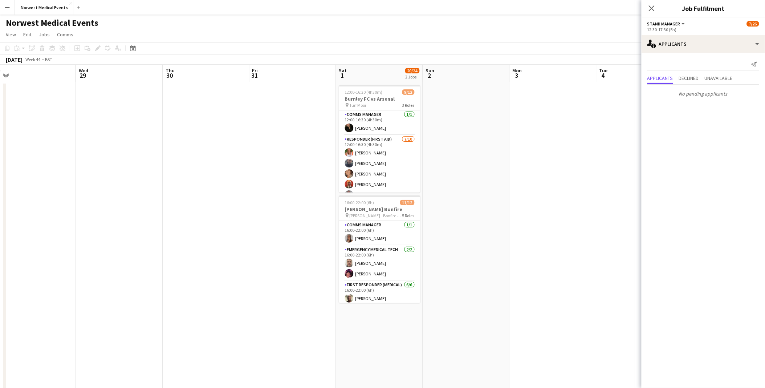
drag, startPoint x: 333, startPoint y: 222, endPoint x: 262, endPoint y: 211, distance: 72.1
click at [263, 213] on app-calendar-viewport "Sat 25 7/26 1 Job Sun 26 Mon 27 Tue 28 Wed 29 Thu 30 Fri 31 Sat 1 20/24 2 Jobs …" at bounding box center [382, 263] width 765 height 397
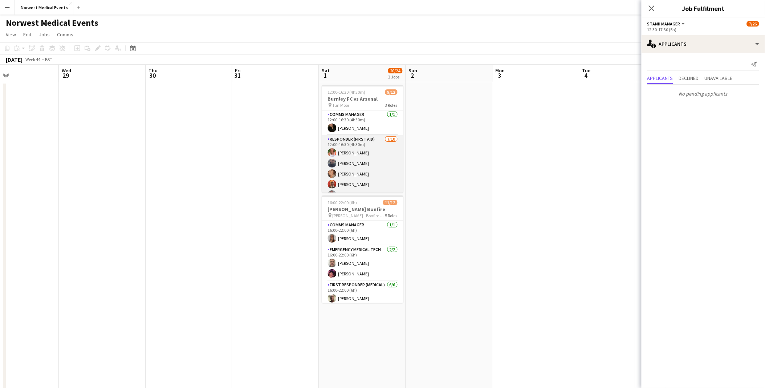
click at [350, 160] on app-card-role "Responder (First Aid) 7/10 12:00-16:30 (4h30m) Samantha Wright Paul Walmsley De…" at bounding box center [362, 195] width 81 height 120
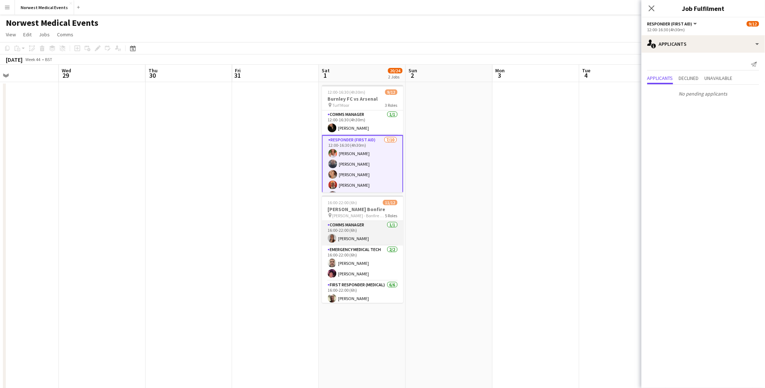
click at [379, 231] on app-card-role "Comms Manager 1/1 16:00-22:00 (6h) Olivia Pratt" at bounding box center [362, 233] width 81 height 25
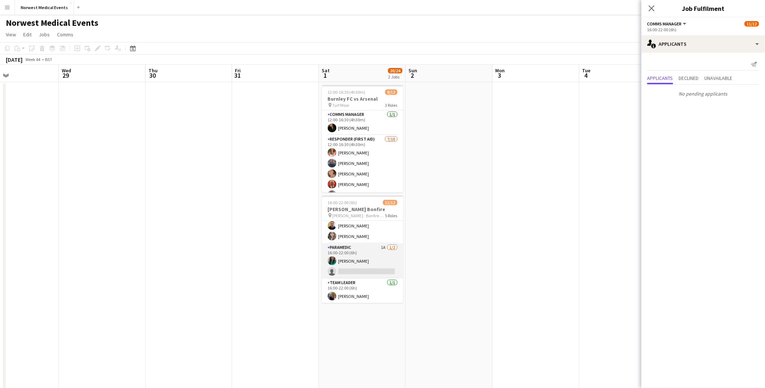
click at [373, 260] on app-card-role "Paramedic 1A 1/2 16:00-22:00 (6h) Chloe Webster single-neutral-actions" at bounding box center [362, 260] width 81 height 35
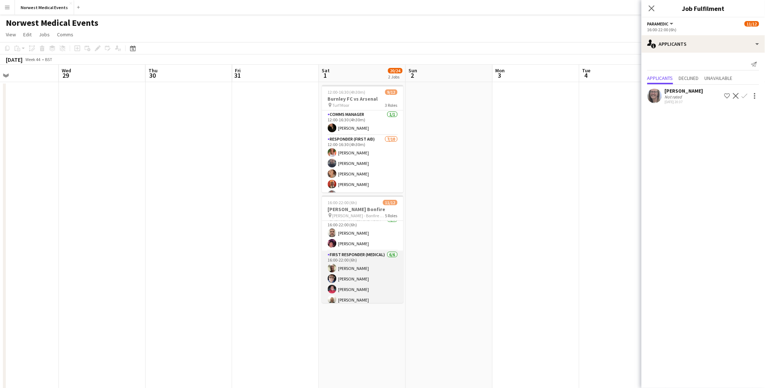
scroll to position [0, 0]
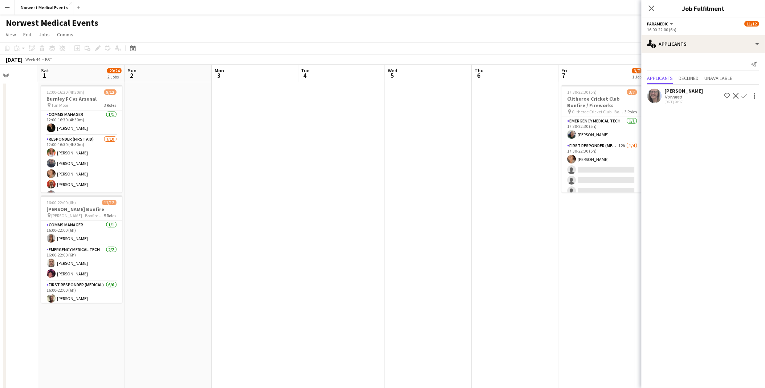
drag, startPoint x: 598, startPoint y: 188, endPoint x: 512, endPoint y: 190, distance: 85.7
click at [176, 191] on app-calendar-viewport "Wed 29 Thu 30 Fri 31 Sat 1 20/24 2 Jobs Sun 2 Mon 3 Tue 4 Wed 5 Thu 6 Fri 7 3/7…" at bounding box center [382, 263] width 765 height 397
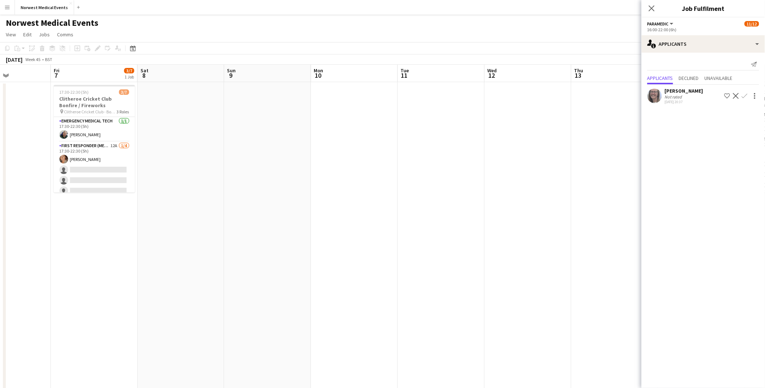
drag, startPoint x: 441, startPoint y: 201, endPoint x: 219, endPoint y: 193, distance: 222.4
click at [219, 193] on app-calendar-viewport "Mon 3 Tue 4 Wed 5 Thu 6 Fri 7 3/7 1 Job Sat 8 Sun 9 Mon 10 Tue 11 Wed 12 Thu 13…" at bounding box center [382, 263] width 765 height 397
click at [163, 112] on app-date-cell at bounding box center [180, 255] width 87 height 346
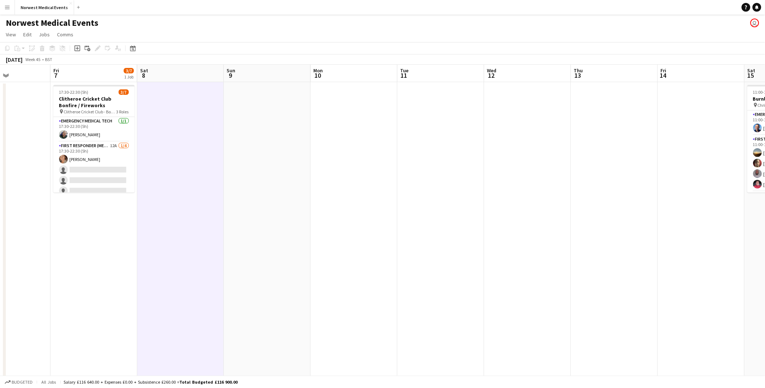
click at [173, 101] on app-date-cell at bounding box center [180, 255] width 87 height 346
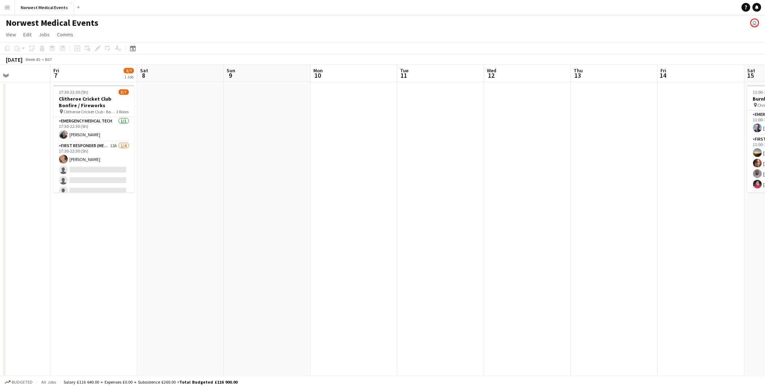
click at [173, 106] on app-date-cell at bounding box center [180, 255] width 87 height 346
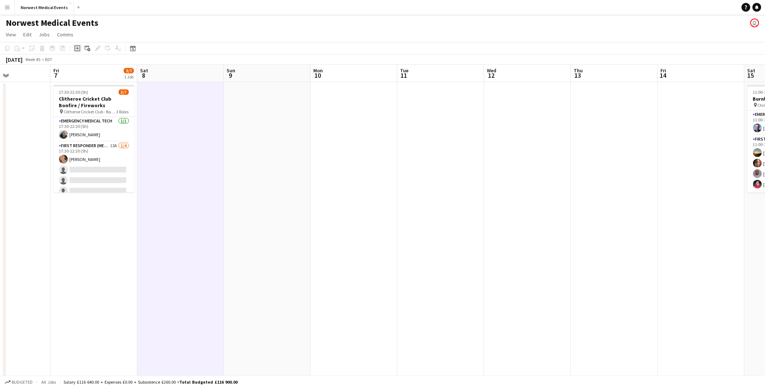
click at [79, 50] on icon at bounding box center [77, 48] width 6 height 6
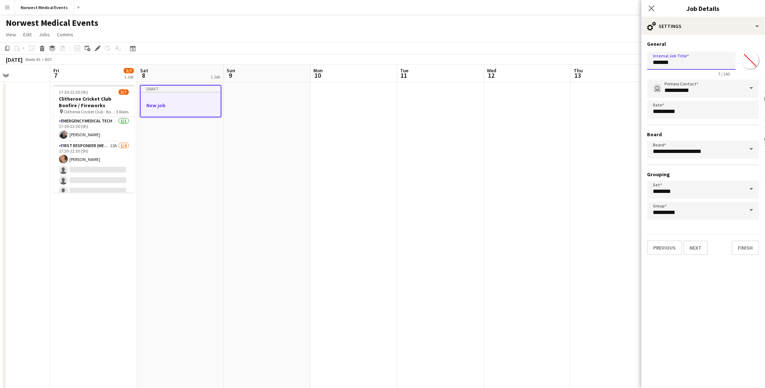
click at [674, 66] on input "*******" at bounding box center [692, 61] width 89 height 18
type input "*"
type input "**********"
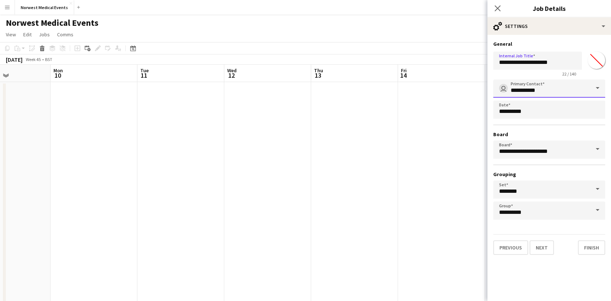
click at [550, 87] on input "**********" at bounding box center [549, 89] width 112 height 18
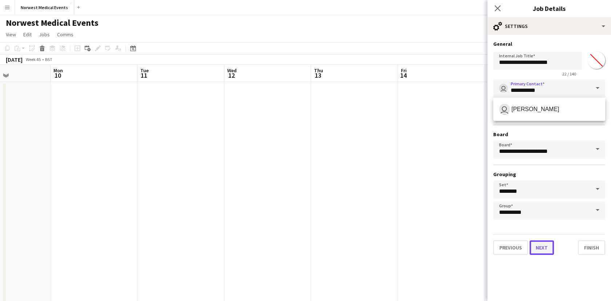
click at [539, 250] on button "Next" at bounding box center [541, 247] width 24 height 15
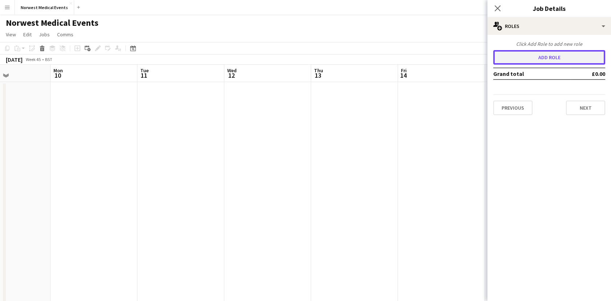
click at [543, 57] on button "Add role" at bounding box center [549, 57] width 112 height 15
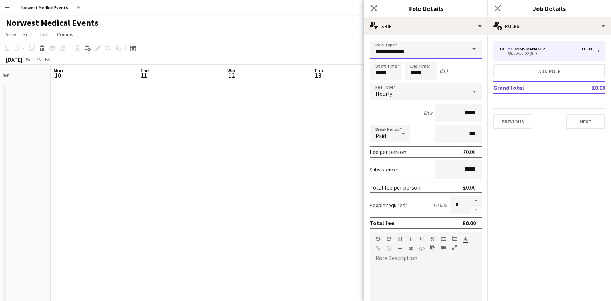
click at [401, 52] on input "**********" at bounding box center [425, 50] width 112 height 18
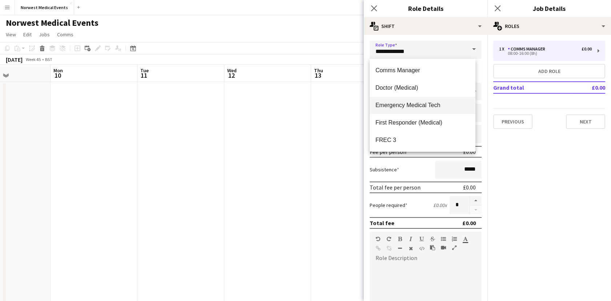
click at [421, 103] on span "Emergency Medical Tech" at bounding box center [422, 105] width 94 height 7
type input "**********"
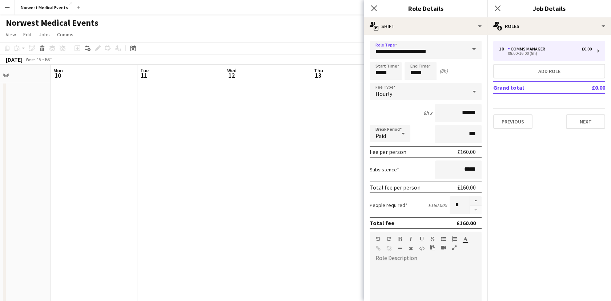
click at [399, 85] on div "Hourly" at bounding box center [417, 91] width 97 height 17
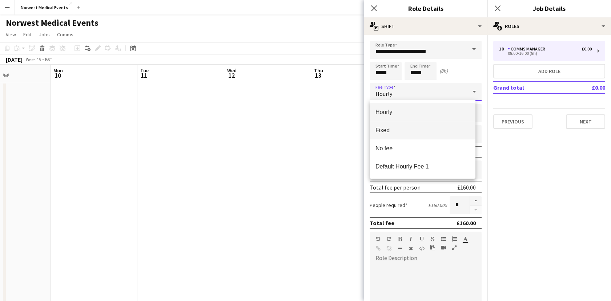
click at [394, 131] on span "Fixed" at bounding box center [422, 130] width 94 height 7
type input "*****"
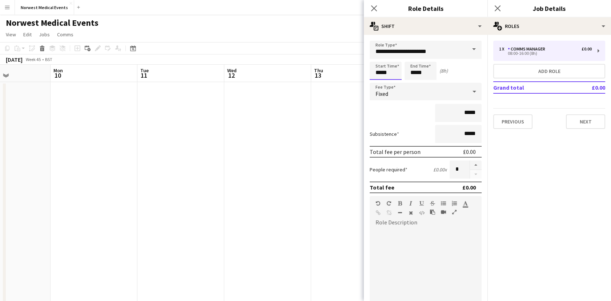
click at [395, 71] on input "*****" at bounding box center [385, 71] width 32 height 18
type input "*****"
click at [428, 72] on input "*****" at bounding box center [420, 71] width 32 height 18
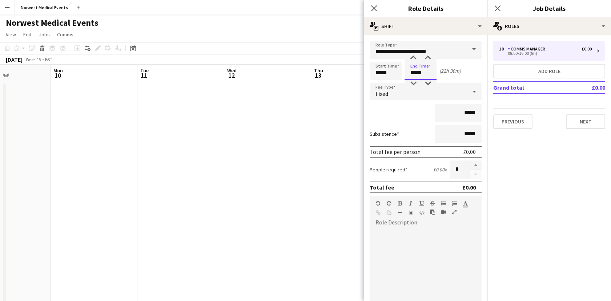
click at [428, 72] on input "*****" at bounding box center [420, 71] width 32 height 18
click at [421, 74] on input "*****" at bounding box center [420, 71] width 32 height 18
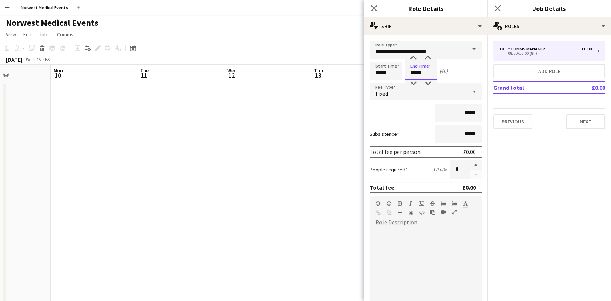
type input "*****"
click at [386, 92] on span "Fixed" at bounding box center [381, 93] width 13 height 7
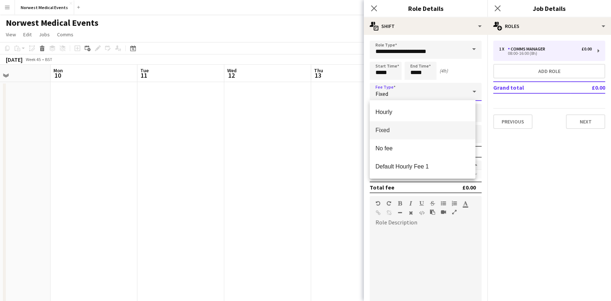
click at [391, 126] on mat-option "Fixed" at bounding box center [422, 130] width 106 height 18
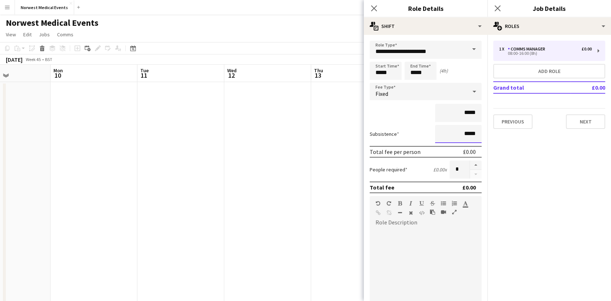
click at [450, 136] on input "*****" at bounding box center [458, 134] width 46 height 18
click at [460, 115] on input "*****" at bounding box center [458, 113] width 46 height 18
type input "****"
click at [390, 111] on div "****" at bounding box center [425, 113] width 112 height 18
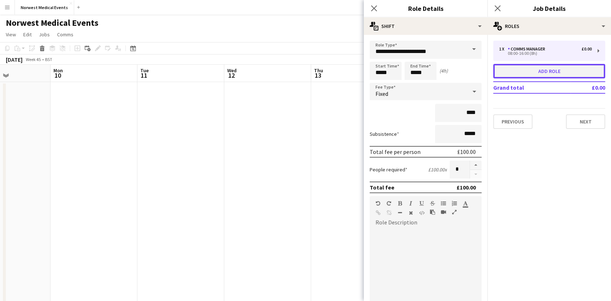
click at [537, 74] on button "Add role" at bounding box center [549, 71] width 112 height 15
type input "**********"
type input "*****"
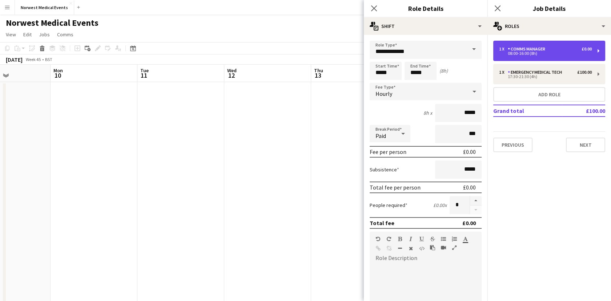
click at [543, 57] on div "1 x Comms Manager £0.00 08:00-16:00 (8h)" at bounding box center [549, 51] width 112 height 20
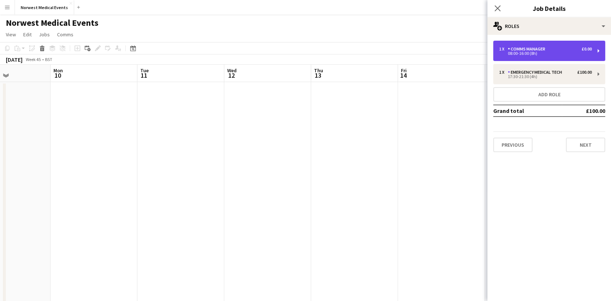
click at [546, 47] on div "Comms Manager" at bounding box center [527, 48] width 40 height 5
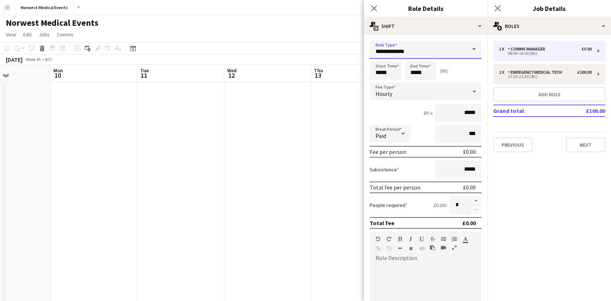
click at [424, 47] on input "**********" at bounding box center [425, 50] width 112 height 18
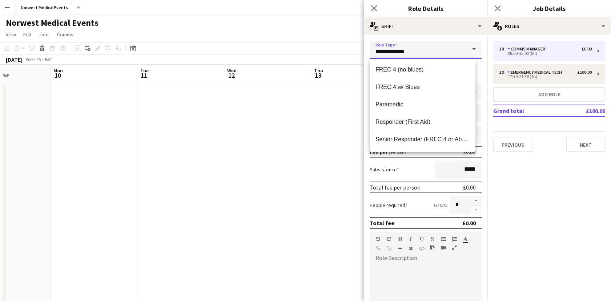
scroll to position [58, 0]
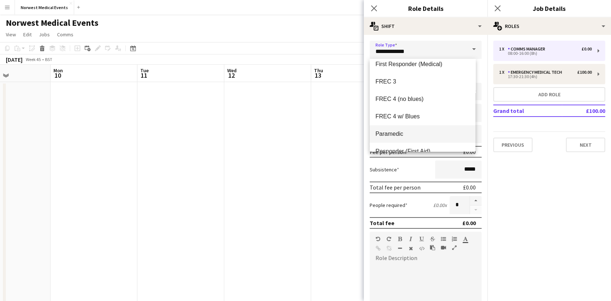
click at [416, 131] on span "Paramedic" at bounding box center [422, 133] width 94 height 7
type input "*********"
type input "******"
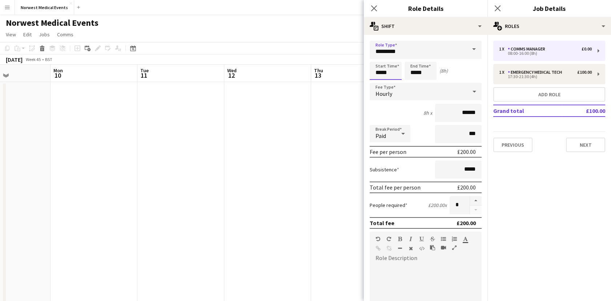
click at [394, 73] on input "*****" at bounding box center [385, 71] width 32 height 18
type input "*****"
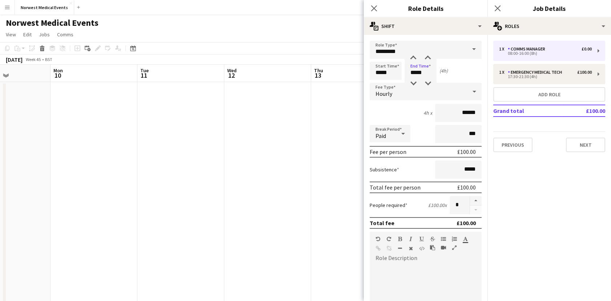
click at [403, 97] on div "Hourly" at bounding box center [417, 91] width 97 height 17
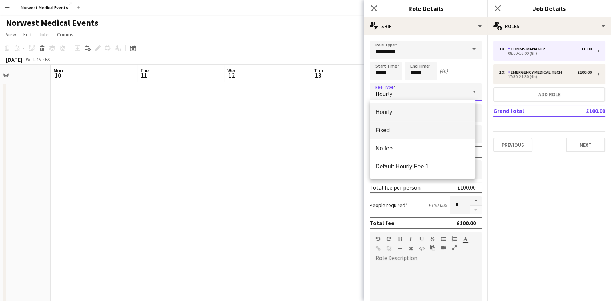
click at [408, 130] on span "Fixed" at bounding box center [422, 130] width 94 height 7
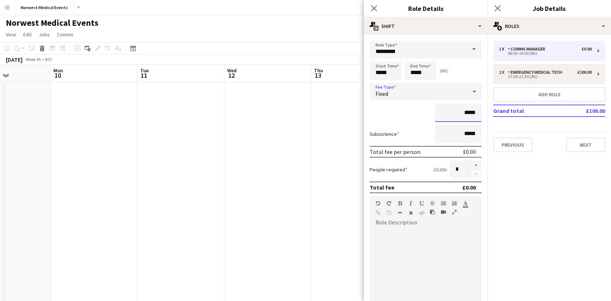
click at [454, 112] on input "*****" at bounding box center [458, 113] width 46 height 18
click at [460, 111] on input "*****" at bounding box center [458, 113] width 46 height 18
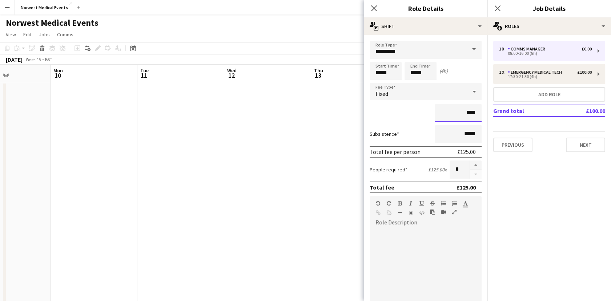
type input "****"
click at [398, 110] on div "****" at bounding box center [425, 113] width 112 height 18
click at [538, 94] on button "Add role" at bounding box center [549, 94] width 112 height 15
type input "**********"
type input "*****"
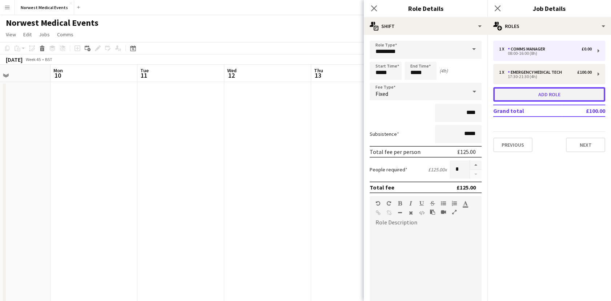
type input "*****"
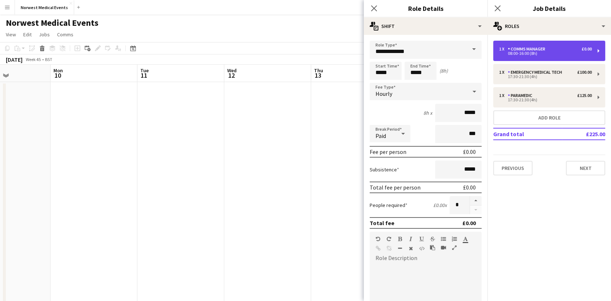
click at [585, 49] on div "£0.00" at bounding box center [586, 48] width 10 height 5
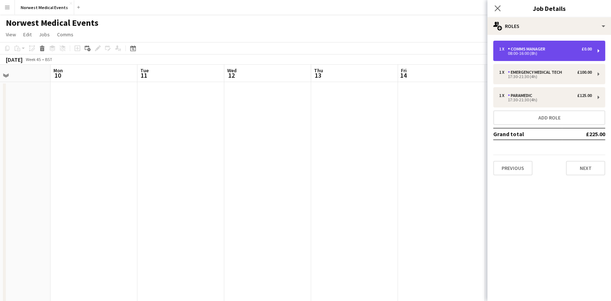
click at [585, 49] on div "£0.00" at bounding box center [586, 48] width 10 height 5
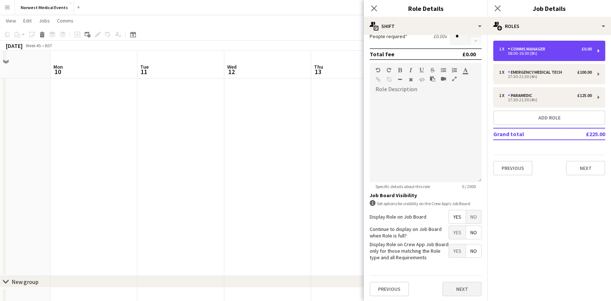
scroll to position [161, 0]
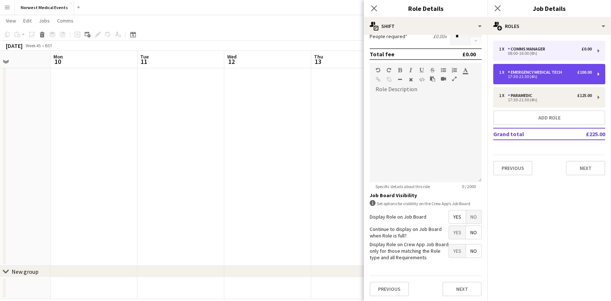
click at [532, 76] on div "17:30-21:30 (4h)" at bounding box center [545, 77] width 93 height 4
type input "**********"
type input "*****"
type input "*******"
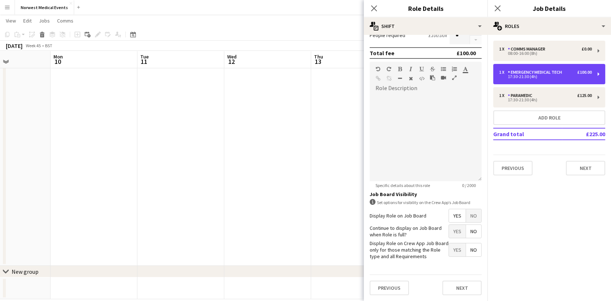
scroll to position [134, 0]
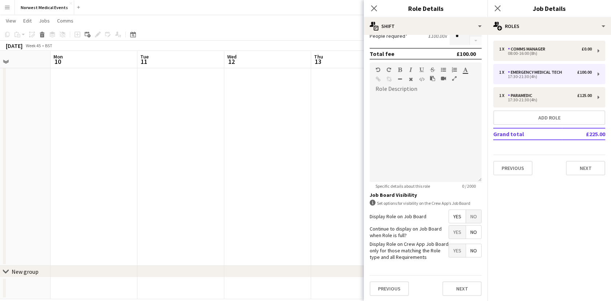
click at [456, 218] on span "Yes" at bounding box center [457, 216] width 17 height 13
click at [468, 232] on span "No" at bounding box center [473, 232] width 15 height 13
click at [454, 232] on span "Yes" at bounding box center [457, 232] width 17 height 13
click at [472, 286] on button "Next" at bounding box center [461, 289] width 39 height 15
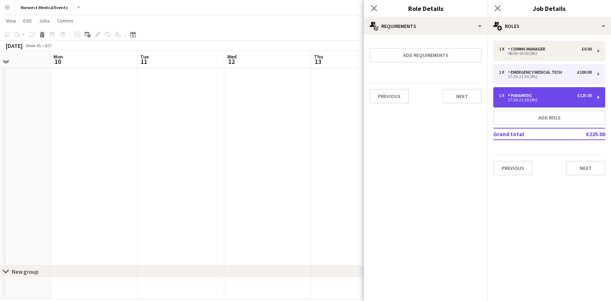
click at [519, 95] on div "Paramedic" at bounding box center [520, 95] width 27 height 5
type input "*********"
type input "*******"
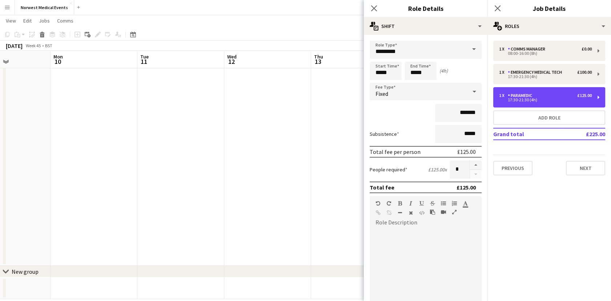
scroll to position [19, 0]
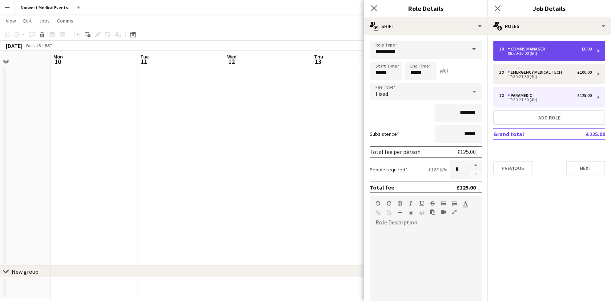
click at [520, 60] on div "1 x Comms Manager £0.00 08:00-16:00 (8h)" at bounding box center [549, 51] width 112 height 20
type input "**********"
type input "*****"
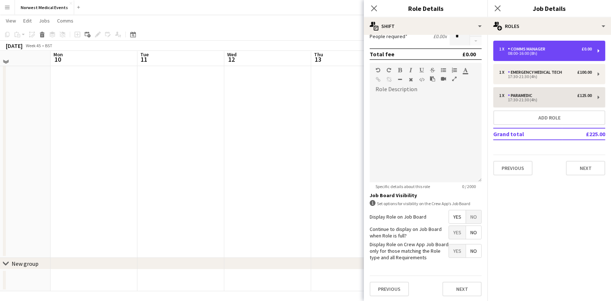
scroll to position [171, 0]
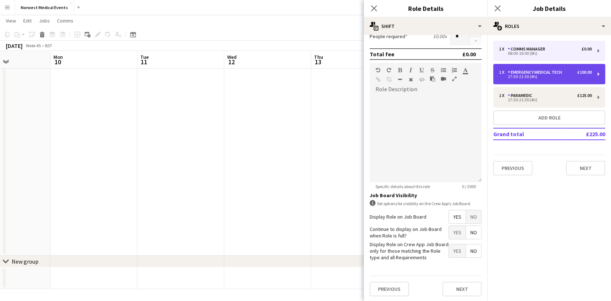
click at [541, 66] on div "1 x Emergency Medical Tech £100.00 17:30-21:30 (4h)" at bounding box center [549, 74] width 112 height 20
type input "**********"
type input "*****"
type input "*******"
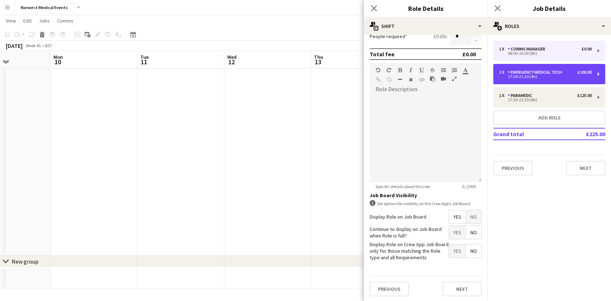
scroll to position [134, 0]
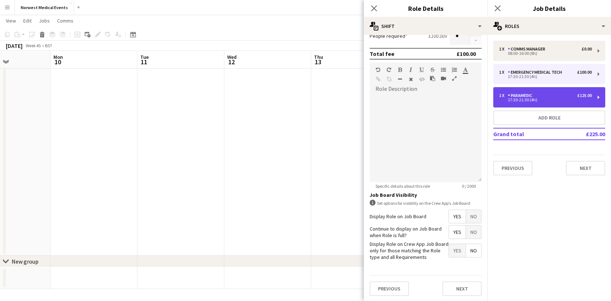
click at [519, 94] on div "Paramedic" at bounding box center [520, 95] width 27 height 5
type input "*********"
type input "*******"
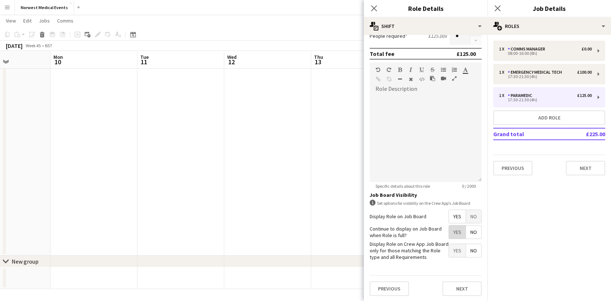
click at [453, 232] on span "Yes" at bounding box center [457, 232] width 17 height 13
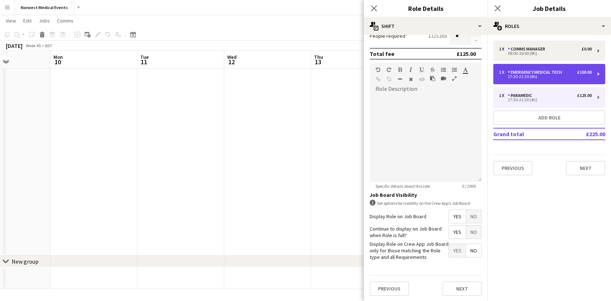
click at [520, 80] on div "1 x Emergency Medical Tech £100.00 17:30-21:30 (4h)" at bounding box center [549, 74] width 112 height 20
type input "**********"
type input "*******"
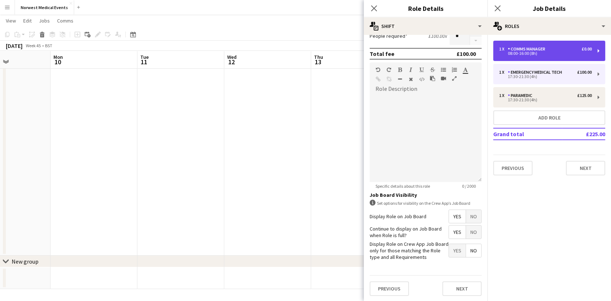
click at [512, 45] on div "1 x Comms Manager £0.00 08:00-16:00 (8h)" at bounding box center [549, 51] width 112 height 20
type input "**********"
type input "*****"
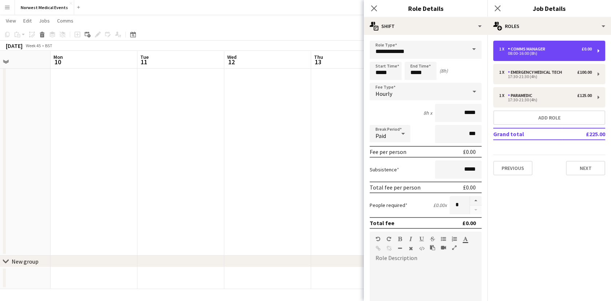
scroll to position [10, 0]
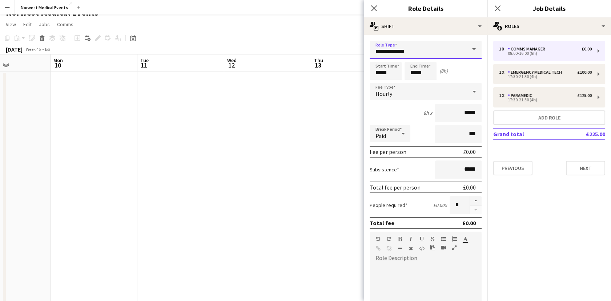
click at [445, 51] on input "**********" at bounding box center [425, 50] width 112 height 18
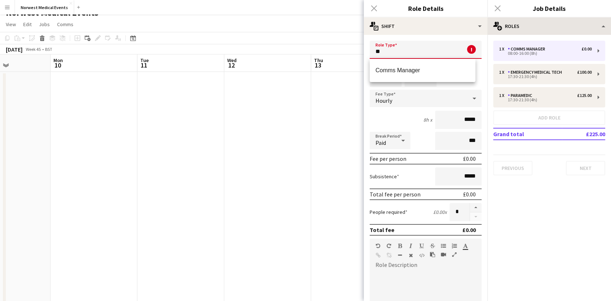
type input "*"
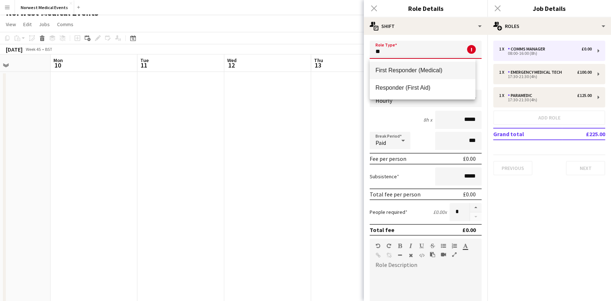
click at [444, 74] on span "First Responder (Medical)" at bounding box center [422, 70] width 94 height 7
type input "**********"
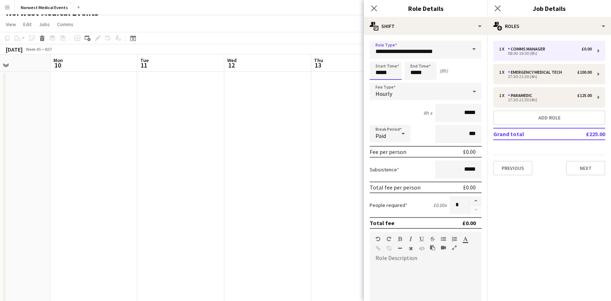
click at [394, 74] on input "*****" at bounding box center [385, 71] width 32 height 18
type input "*****"
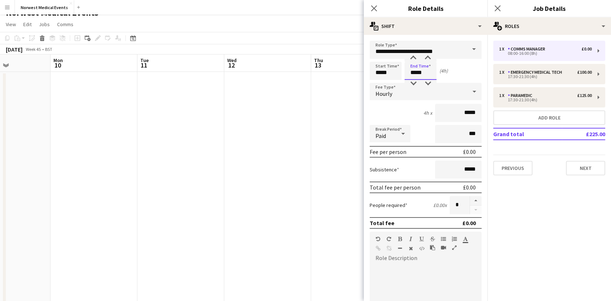
type input "*****"
click at [445, 89] on div "Hourly" at bounding box center [417, 91] width 97 height 17
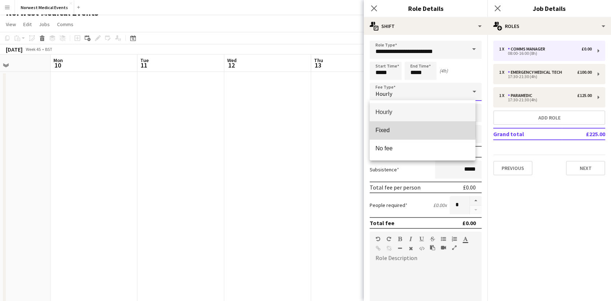
click at [405, 129] on span "Fixed" at bounding box center [422, 130] width 94 height 7
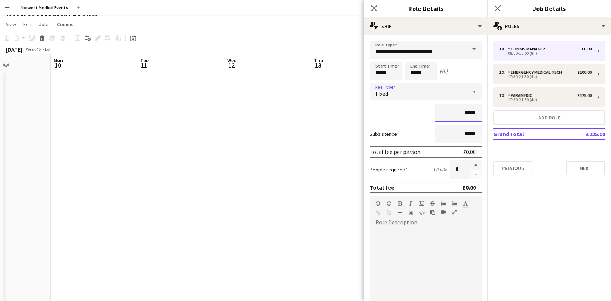
click at [465, 114] on input "*****" at bounding box center [458, 113] width 46 height 18
type input "*****"
click at [391, 112] on div "*****" at bounding box center [425, 113] width 112 height 18
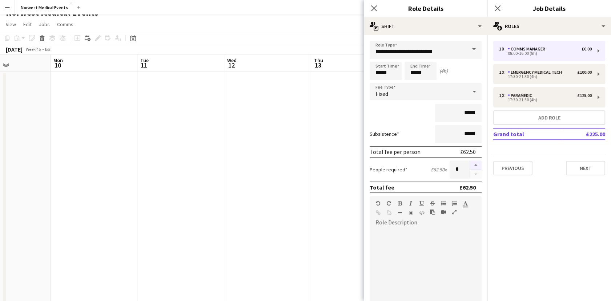
click at [470, 167] on button "button" at bounding box center [476, 165] width 12 height 9
type input "*"
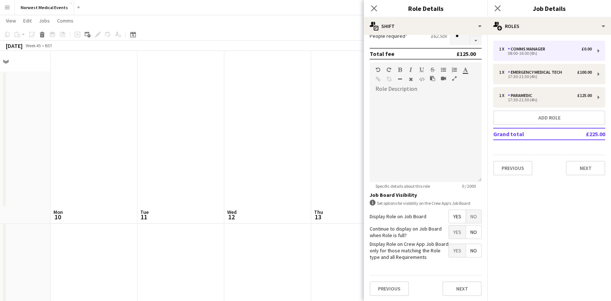
scroll to position [171, 0]
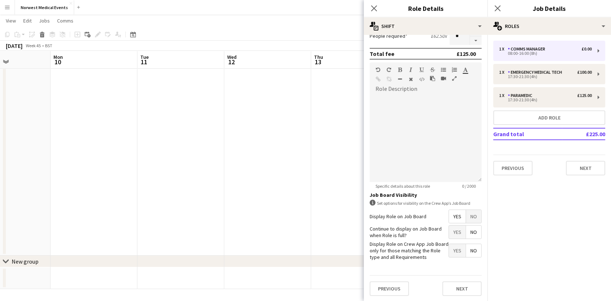
click at [450, 233] on span "Yes" at bounding box center [457, 232] width 17 height 13
click at [457, 285] on button "Next" at bounding box center [461, 289] width 39 height 15
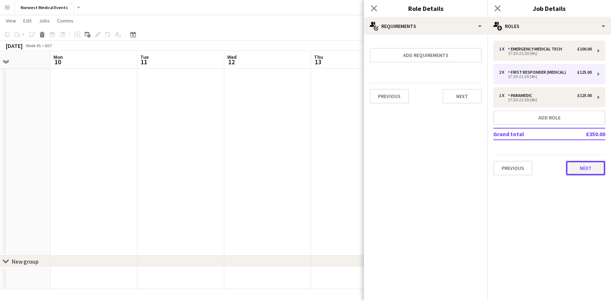
click at [583, 164] on button "Next" at bounding box center [585, 168] width 39 height 15
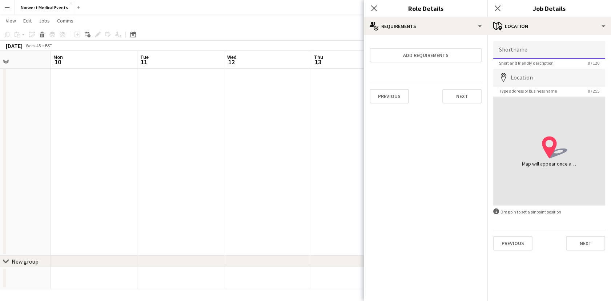
click at [553, 53] on input "Shortname" at bounding box center [549, 50] width 112 height 18
type input "*"
type input "**********"
click at [556, 82] on input "Location" at bounding box center [549, 78] width 112 height 18
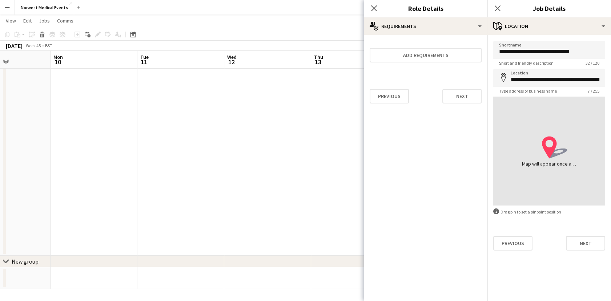
type input "**********"
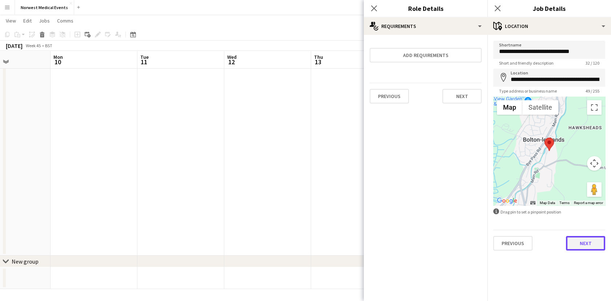
click at [583, 240] on button "Next" at bounding box center [585, 243] width 39 height 15
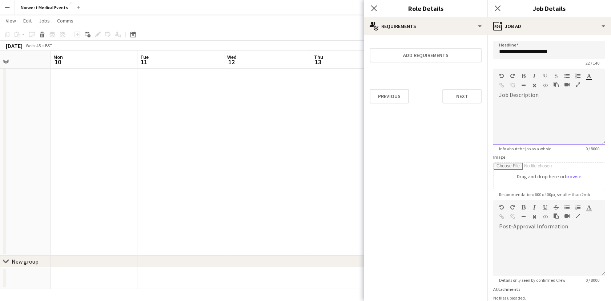
click at [538, 99] on div at bounding box center [549, 120] width 112 height 49
click at [500, 106] on div "**********" at bounding box center [546, 123] width 106 height 44
click at [540, 113] on div "**********" at bounding box center [546, 111] width 94 height 7
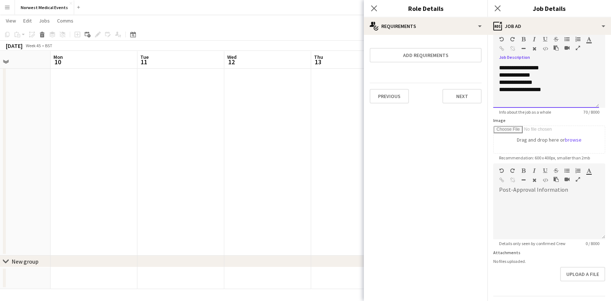
scroll to position [58, 0]
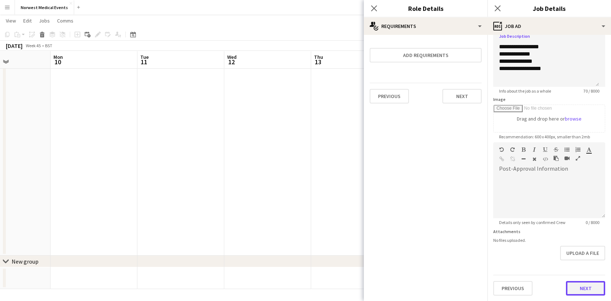
click at [587, 290] on button "Next" at bounding box center [585, 288] width 39 height 15
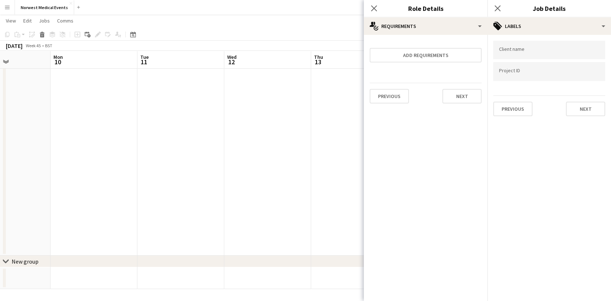
type input "*******"
click at [586, 108] on button "Next" at bounding box center [585, 109] width 39 height 15
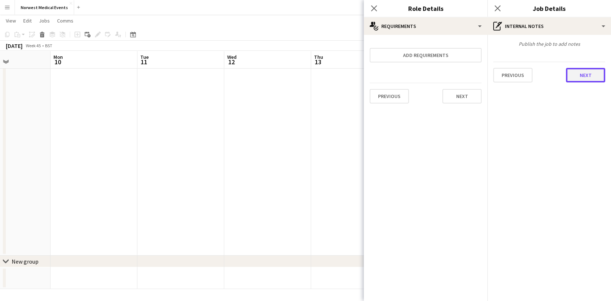
click at [578, 73] on button "Next" at bounding box center [585, 75] width 39 height 15
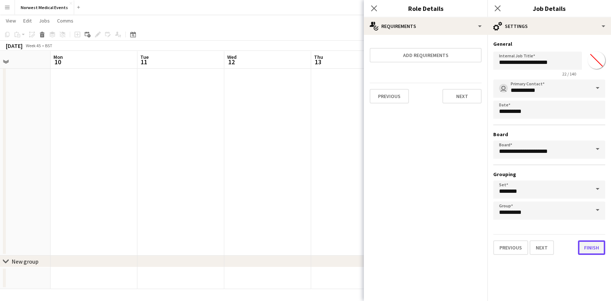
click at [588, 246] on button "Finish" at bounding box center [591, 247] width 27 height 15
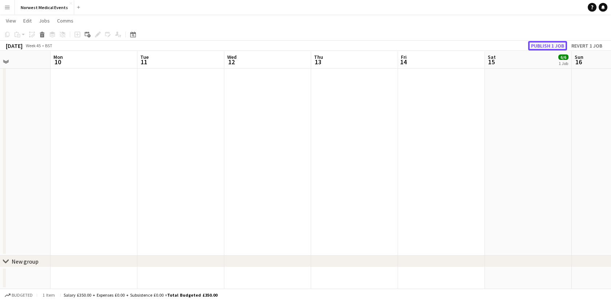
click at [554, 47] on button "Publish 1 job" at bounding box center [547, 45] width 39 height 9
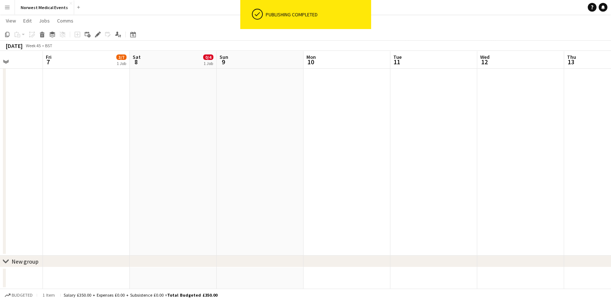
scroll to position [0, 192]
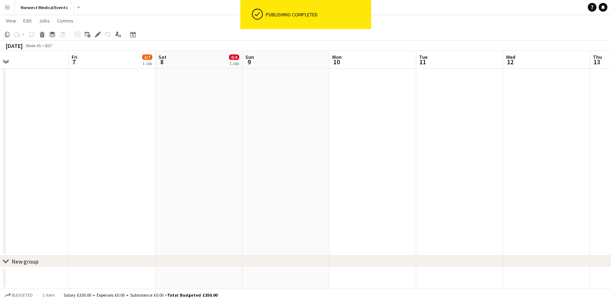
drag, startPoint x: 187, startPoint y: 118, endPoint x: 466, endPoint y: 145, distance: 280.0
click at [466, 145] on app-calendar-viewport "Tue 4 Wed 5 Thu 6 Fri 7 3/7 1 Job Sat 8 0/4 1 Job Sun 9 Mon 10 Tue 11 Wed 12 Th…" at bounding box center [305, 73] width 611 height 432
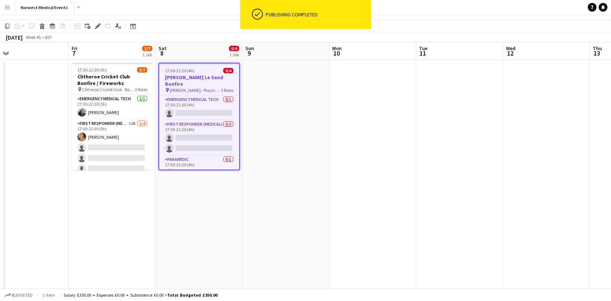
scroll to position [0, 0]
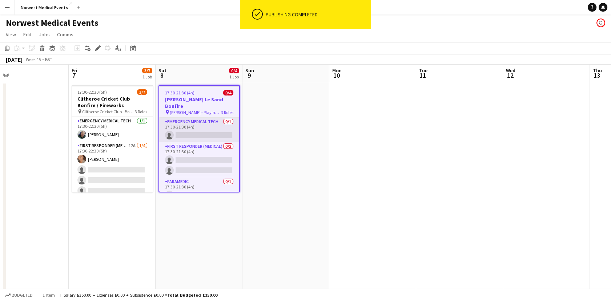
click at [199, 120] on app-card-role "Emergency Medical Tech 0/1 17:30-21:30 (4h) single-neutral-actions" at bounding box center [199, 130] width 80 height 25
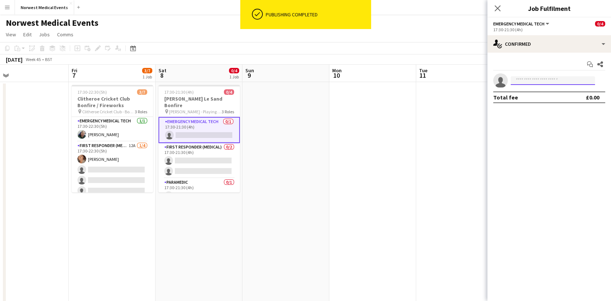
click at [525, 78] on input at bounding box center [552, 80] width 84 height 9
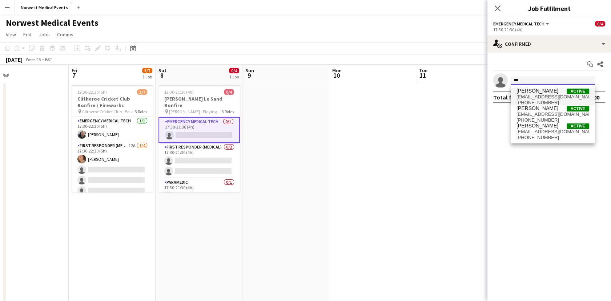
type input "***"
click at [532, 98] on span "gowerdrinkwaterlee@gmail.com" at bounding box center [552, 97] width 73 height 6
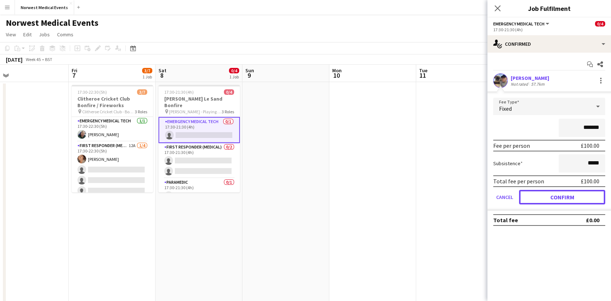
click at [588, 199] on button "Confirm" at bounding box center [562, 197] width 86 height 15
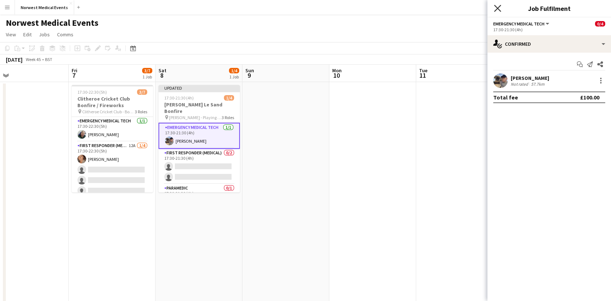
click at [496, 9] on icon at bounding box center [497, 8] width 7 height 7
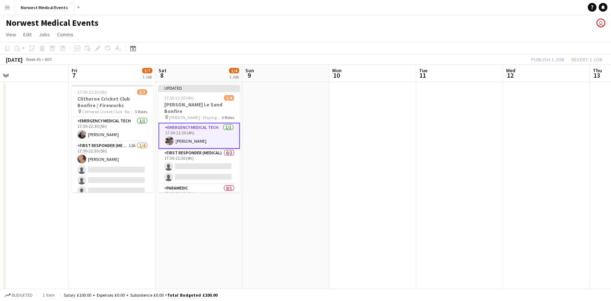
click at [545, 60] on div "Publish 1 job Revert 1 job" at bounding box center [566, 59] width 89 height 9
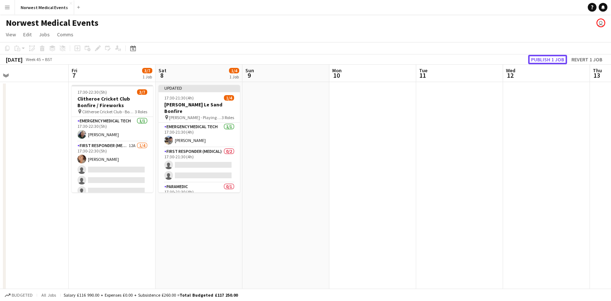
click at [545, 60] on button "Publish 1 job" at bounding box center [547, 59] width 39 height 9
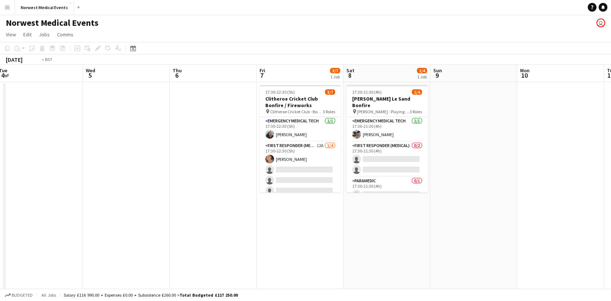
drag, startPoint x: 234, startPoint y: 227, endPoint x: 414, endPoint y: 223, distance: 180.2
click at [523, 240] on app-calendar-viewport "Sun 2 Mon 3 Tue 4 Wed 5 Thu 6 Fri 7 3/7 1 Job Sat 8 1/4 1 Job Sun 9 Mon 10 Tue …" at bounding box center [305, 263] width 611 height 397
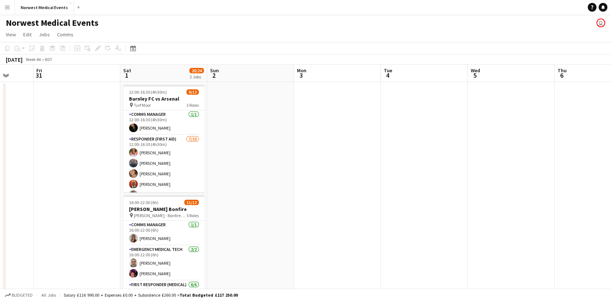
scroll to position [0, 178]
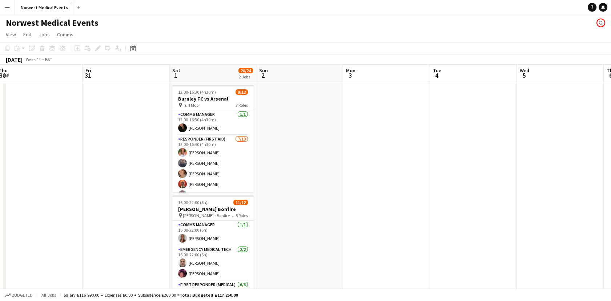
drag, startPoint x: 125, startPoint y: 182, endPoint x: 366, endPoint y: 199, distance: 241.8
click at [366, 199] on app-calendar-viewport "Tue 28 Wed 29 Thu 30 Fri 31 Sat 1 20/24 2 Jobs Sun 2 Mon 3 Tue 4 Wed 5 Thu 6 Fr…" at bounding box center [305, 263] width 611 height 397
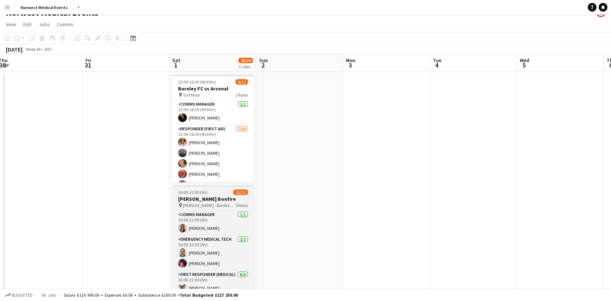
scroll to position [0, 0]
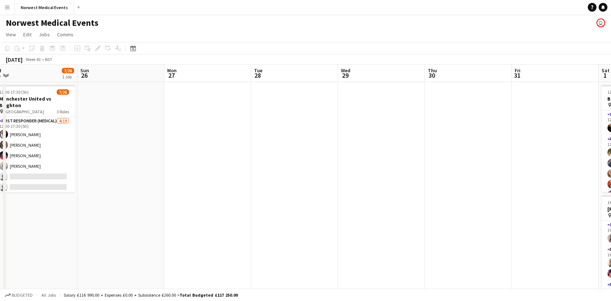
drag, startPoint x: 89, startPoint y: 190, endPoint x: 518, endPoint y: 207, distance: 428.6
click at [518, 207] on app-calendar-viewport "Thu 23 Fri 24 Sat 25 7/26 1 Job Sun 26 Mon 27 Tue 28 Wed 29 Thu 30 Fri 31 Sat 1…" at bounding box center [305, 263] width 611 height 397
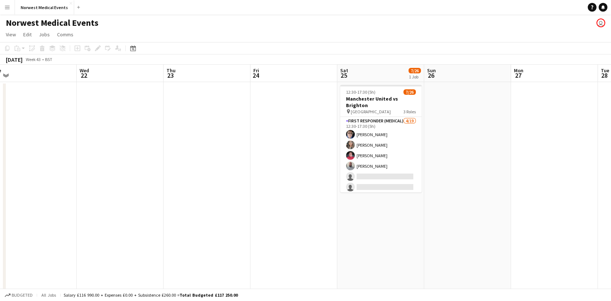
drag, startPoint x: 171, startPoint y: 188, endPoint x: 188, endPoint y: 88, distance: 101.9
click at [504, 190] on app-calendar-viewport "Sun 19 Mon 20 Tue 21 Wed 22 Thu 23 Fri 24 Sat 25 7/26 1 Job Sun 26 Mon 27 Tue 2…" at bounding box center [305, 263] width 611 height 397
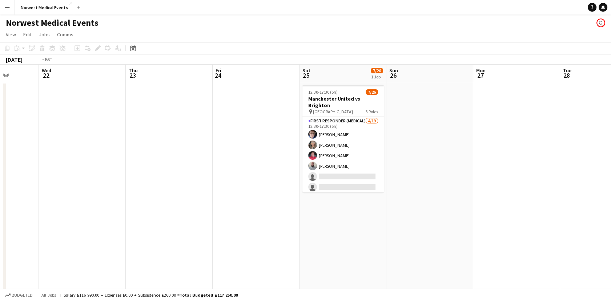
drag, startPoint x: 279, startPoint y: 170, endPoint x: 403, endPoint y: 171, distance: 123.9
click at [403, 171] on app-calendar-viewport "Sun 19 Mon 20 Tue 21 Wed 22 Thu 23 Fri 24 Sat 25 7/26 1 Job Sun 26 Mon 27 Tue 2…" at bounding box center [305, 263] width 611 height 397
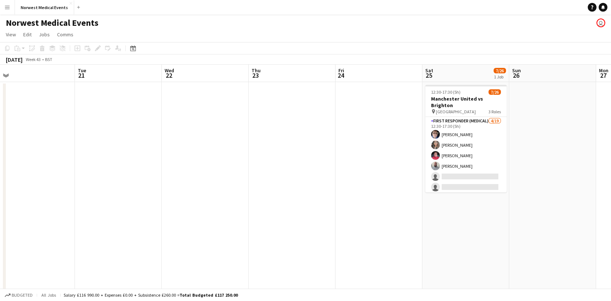
drag, startPoint x: 361, startPoint y: 207, endPoint x: 78, endPoint y: 194, distance: 284.0
click at [78, 196] on app-calendar-viewport "Fri 17 Sat 18 12/12 1 Job Sun 19 Mon 20 Tue 21 Wed 22 Thu 23 Fri 24 Sat 25 7/26…" at bounding box center [305, 263] width 611 height 397
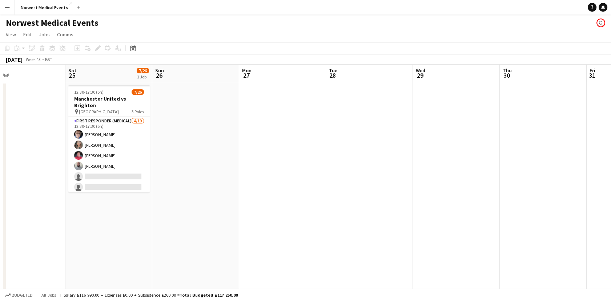
drag, startPoint x: 514, startPoint y: 205, endPoint x: 139, endPoint y: 203, distance: 374.5
click at [121, 206] on app-calendar-viewport "Tue 21 Wed 22 Thu 23 Fri 24 Sat 25 7/26 1 Job Sun 26 Mon 27 Tue 28 Wed 29 Thu 3…" at bounding box center [305, 263] width 611 height 397
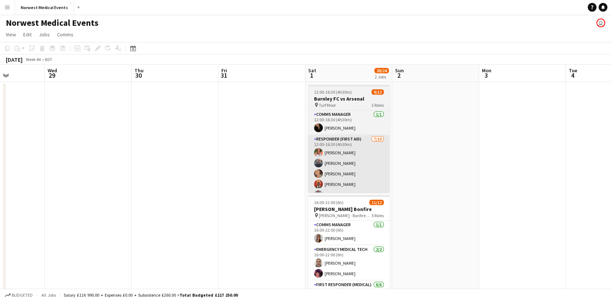
drag, startPoint x: 355, startPoint y: 208, endPoint x: 317, endPoint y: 192, distance: 41.0
click at [219, 208] on app-calendar-viewport "Sat 25 7/26 1 Job Sun 26 Mon 27 Tue 28 Wed 29 Thu 30 Fri 31 Sat 1 20/24 2 Jobs …" at bounding box center [305, 263] width 611 height 397
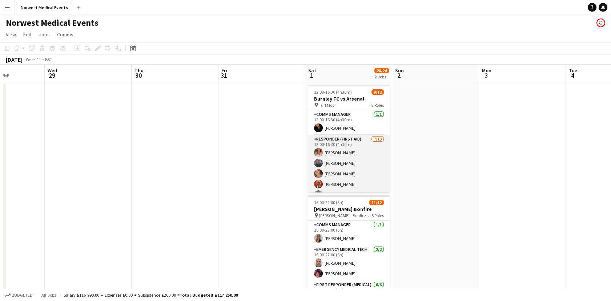
scroll to position [0, 302]
drag, startPoint x: 382, startPoint y: 135, endPoint x: 383, endPoint y: 149, distance: 13.9
click at [383, 149] on app-card-role "Responder (First Aid) 7/10 12:00-16:30 (4h30m) Samantha Wright Paul Walmsley De…" at bounding box center [348, 195] width 81 height 120
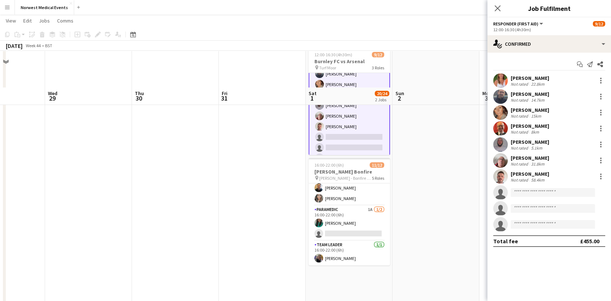
scroll to position [0, 0]
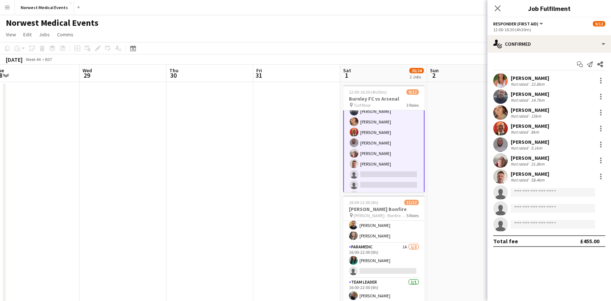
drag, startPoint x: 360, startPoint y: 195, endPoint x: 135, endPoint y: 191, distance: 225.2
click at [130, 194] on app-calendar-viewport "Sat 25 7/26 1 Job Sun 26 Mon 27 Tue 28 Wed 29 Thu 30 Fri 31 Sat 1 20/24 2 Jobs …" at bounding box center [305, 263] width 611 height 397
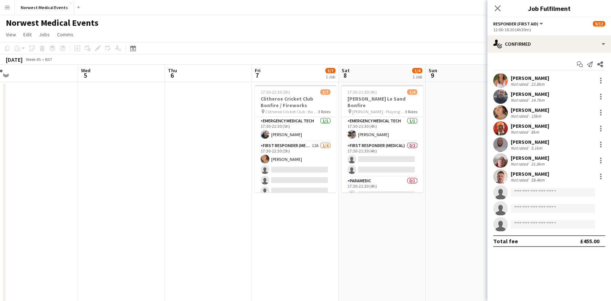
scroll to position [0, 327]
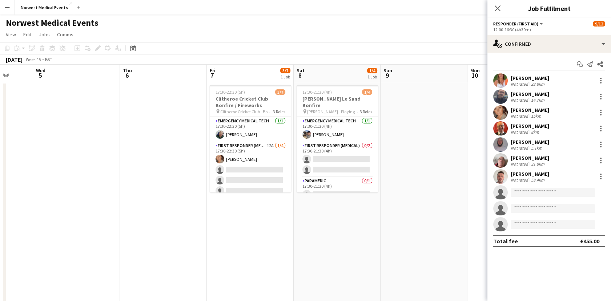
drag, startPoint x: 360, startPoint y: 190, endPoint x: 93, endPoint y: 187, distance: 267.0
click at [93, 190] on app-calendar-viewport "Sat 1 20/24 2 Jobs Sun 2 Mon 3 Tue 4 Wed 5 Thu 6 Fri 7 3/7 1 Job Sat 8 1/4 1 Jo…" at bounding box center [305, 263] width 611 height 397
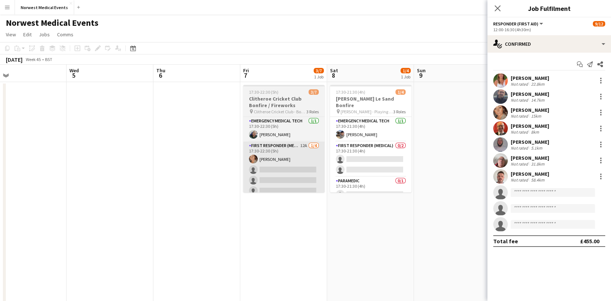
drag, startPoint x: 428, startPoint y: 175, endPoint x: 279, endPoint y: 157, distance: 149.7
click at [472, 182] on app-calendar-viewport "Sun 2 Mon 3 Tue 4 Wed 5 Thu 6 Fri 7 3/7 1 Job Sat 8 1/4 1 Job Sun 9 Mon 10 Tue …" at bounding box center [305, 263] width 611 height 397
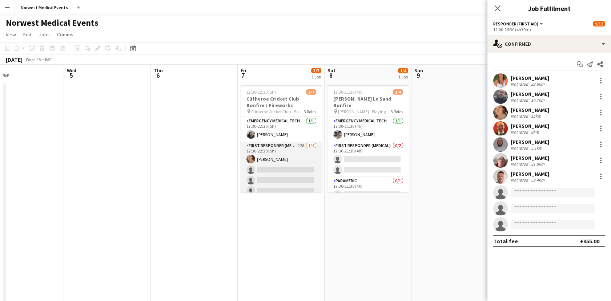
scroll to position [41, 0]
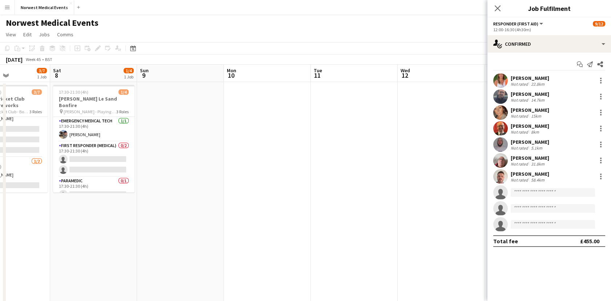
drag, startPoint x: 216, startPoint y: 172, endPoint x: 131, endPoint y: 170, distance: 85.0
click at [110, 172] on app-calendar-viewport "Tue 4 Wed 5 Thu 6 Fri 7 3/7 1 Job Sat 8 1/4 1 Job Sun 9 Mon 10 Tue 11 Wed 12 Th…" at bounding box center [305, 263] width 611 height 397
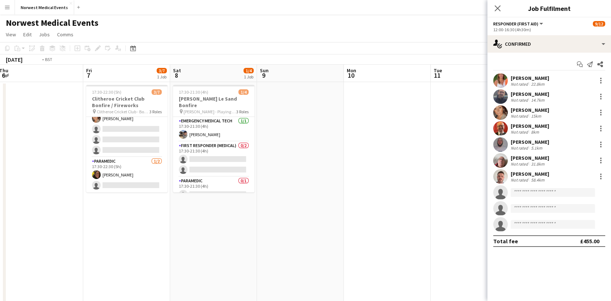
drag, startPoint x: 99, startPoint y: 179, endPoint x: 23, endPoint y: 176, distance: 76.4
click at [23, 176] on app-calendar-viewport "Tue 4 Wed 5 Thu 6 Fri 7 3/7 1 Job Sat 8 1/4 1 Job Sun 9 Mon 10 Tue 11 Wed 12 Th…" at bounding box center [305, 263] width 611 height 397
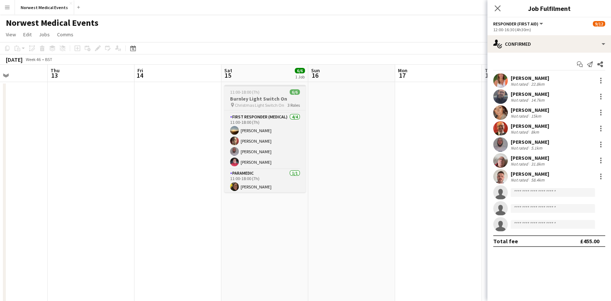
scroll to position [23, 0]
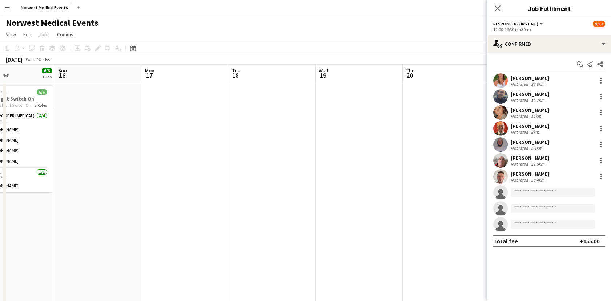
drag, startPoint x: 405, startPoint y: 191, endPoint x: 163, endPoint y: 191, distance: 241.6
click at [163, 191] on app-calendar-viewport "Wed 12 Thu 13 Fri 14 Sat 15 6/6 1 Job Sun 16 Mon 17 Tue 18 Wed 19 Thu 20 Fri 21…" at bounding box center [305, 263] width 611 height 397
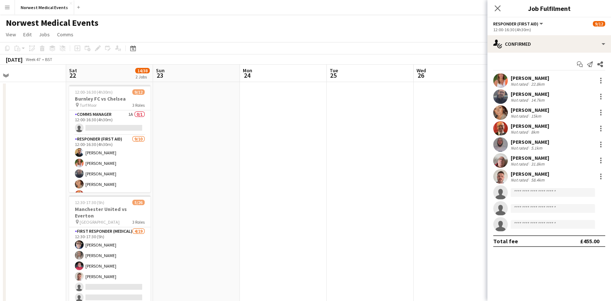
drag, startPoint x: 189, startPoint y: 193, endPoint x: 62, endPoint y: 193, distance: 127.1
click at [62, 193] on app-calendar-viewport "Mon 17 Tue 18 Wed 19 Thu 20 Fri 21 Sat 22 14/38 2 Jobs Sun 23 Mon 24 Tue 25 Wed…" at bounding box center [305, 263] width 611 height 397
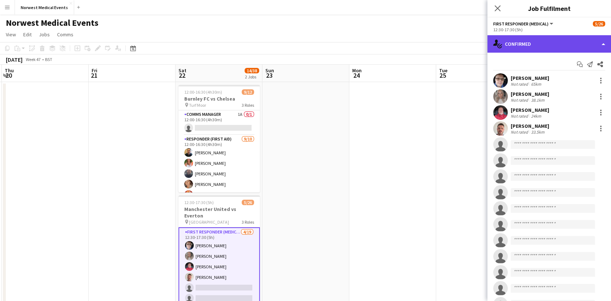
click at [546, 45] on div "single-neutral-actions-check-2 Confirmed" at bounding box center [549, 43] width 124 height 17
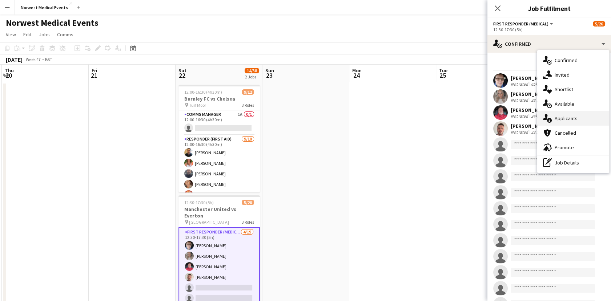
click at [574, 118] on div "single-neutral-actions-information Applicants" at bounding box center [573, 118] width 72 height 15
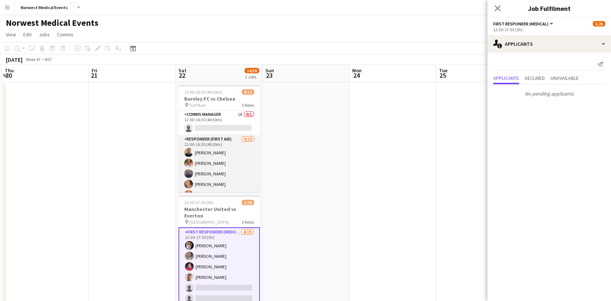
click at [217, 159] on app-card-role "Responder (First Aid) 9/10 12:00-16:30 (4h30m) Stuart Winstanley Samantha Wrigh…" at bounding box center [218, 195] width 81 height 120
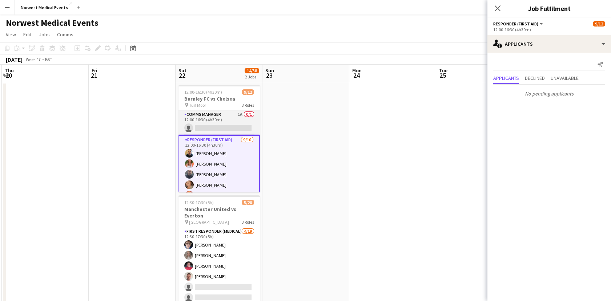
click at [218, 120] on app-card-role "Comms Manager 1A 0/1 12:00-16:30 (4h30m) single-neutral-actions" at bounding box center [218, 122] width 81 height 25
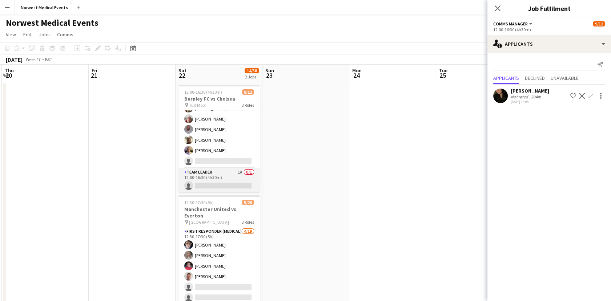
click at [230, 187] on app-card-role "Team Leader 1A 0/1 12:00-16:30 (4h30m) single-neutral-actions" at bounding box center [218, 180] width 81 height 25
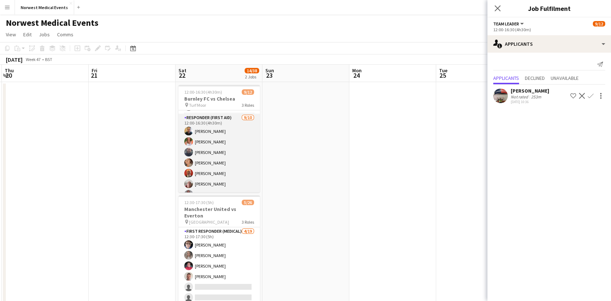
scroll to position [0, 0]
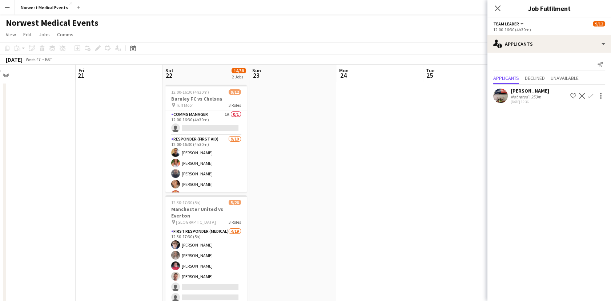
drag, startPoint x: 288, startPoint y: 194, endPoint x: 127, endPoint y: 208, distance: 161.1
click at [127, 208] on app-calendar-viewport "Mon 17 Tue 18 Wed 19 Thu 20 Fri 21 Sat 22 14/38 2 Jobs Sun 23 Mon 24 Tue 25 Wed…" at bounding box center [305, 263] width 611 height 397
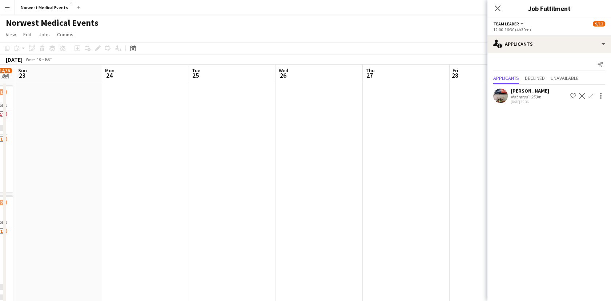
drag, startPoint x: 364, startPoint y: 211, endPoint x: 52, endPoint y: 202, distance: 311.4
click at [52, 202] on app-calendar-viewport "Thu 20 Fri 21 Sat 22 14/38 2 Jobs Sun 23 Mon 24 Tue 25 Wed 26 Thu 27 Fri 28 Sat…" at bounding box center [305, 263] width 611 height 397
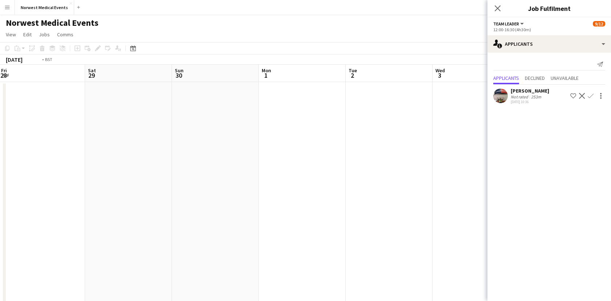
drag, startPoint x: 289, startPoint y: 201, endPoint x: 97, endPoint y: 196, distance: 191.9
click at [93, 199] on app-calendar-viewport "Tue 25 Wed 26 Thu 27 Fri 28 Sat 29 Sun 30 Mon 1 Tue 2 Wed 3 Thu 4 Fri 5 Sat 6 S…" at bounding box center [305, 263] width 611 height 397
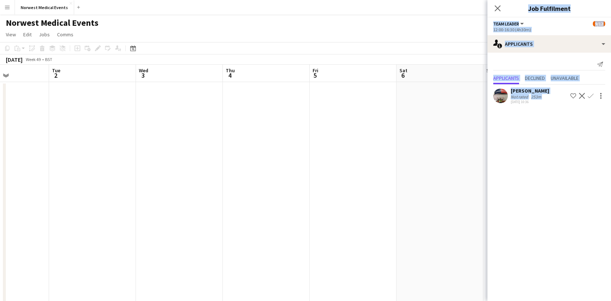
drag, startPoint x: 304, startPoint y: 203, endPoint x: 118, endPoint y: 194, distance: 186.9
click at [118, 194] on body "Menu Boards Boards Boards All jobs Status Workforce Workforce My Workforce Recr…" at bounding box center [305, 237] width 611 height 474
drag, startPoint x: 72, startPoint y: 190, endPoint x: 56, endPoint y: 186, distance: 16.8
click at [56, 186] on app-calendar-viewport "Tue 2 Wed 3 Thu 4 Fri 5 Sat 6 Sun 7 Mon 8 Tue 9 Wed 10 Thu 11 Fri 12 Sat 13 Sun…" at bounding box center [305, 263] width 611 height 397
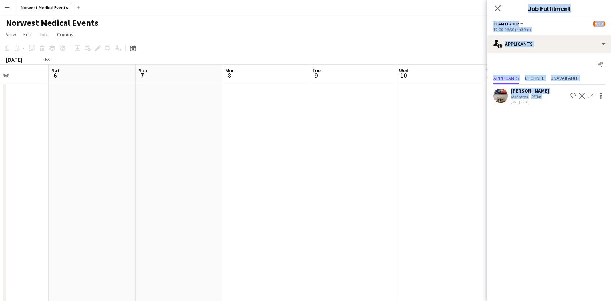
drag, startPoint x: 201, startPoint y: 188, endPoint x: 229, endPoint y: 184, distance: 29.0
click at [124, 186] on app-calendar-viewport "Tue 2 Wed 3 Thu 4 Fri 5 Sat 6 Sun 7 Mon 8 Tue 9 Wed 10 Thu 11 Fri 12 Sat 13 0/1…" at bounding box center [305, 263] width 611 height 397
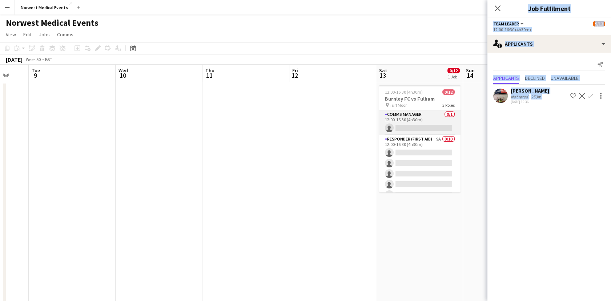
click at [425, 118] on app-card-role "Comms Manager 0/1 12:00-16:30 (4h30m) single-neutral-actions" at bounding box center [419, 122] width 81 height 25
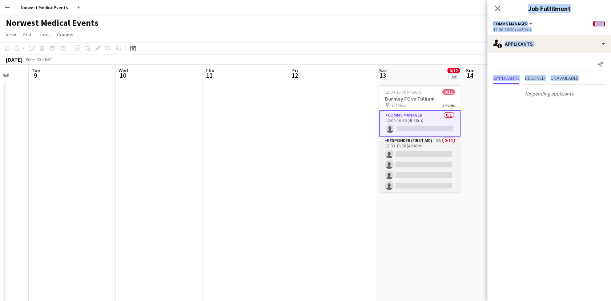
click at [428, 165] on app-card-role "Responder (First Aid) 9A 0/10 12:00-16:30 (4h30m) single-neutral-actions single…" at bounding box center [419, 197] width 81 height 120
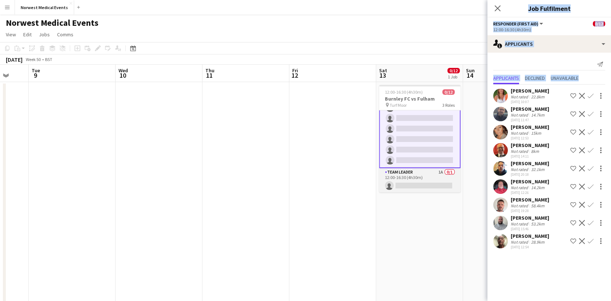
click at [428, 176] on app-card-role "Team Leader 1A 0/1 12:00-16:30 (4h30m) single-neutral-actions" at bounding box center [419, 180] width 81 height 25
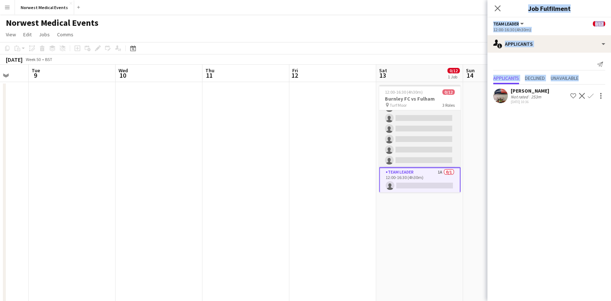
click at [428, 141] on app-card-role "Responder (First Aid) 9A 0/10 12:00-16:30 (4h30m) single-neutral-actions single…" at bounding box center [419, 108] width 81 height 120
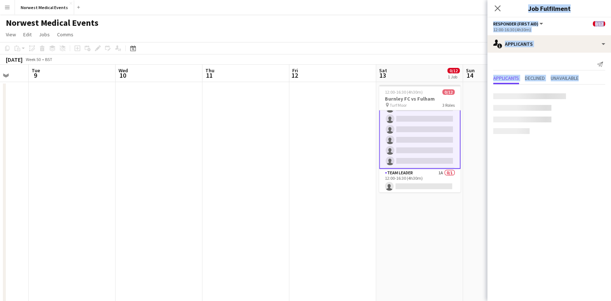
scroll to position [88, 0]
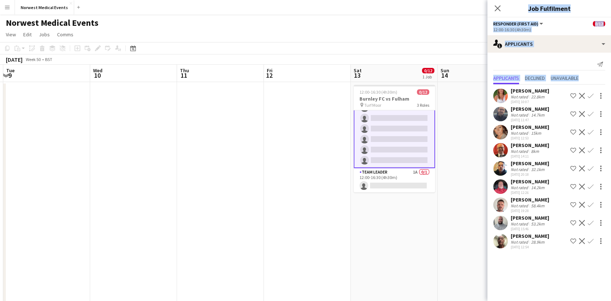
drag, startPoint x: 61, startPoint y: 228, endPoint x: 52, endPoint y: 227, distance: 8.7
click at [52, 228] on app-calendar-viewport "Fri 5 Sat 6 Sun 7 Mon 8 Tue 9 Wed 10 Thu 11 Fri 12 Sat 13 0/12 1 Job Sun 14 Mon…" at bounding box center [305, 263] width 611 height 397
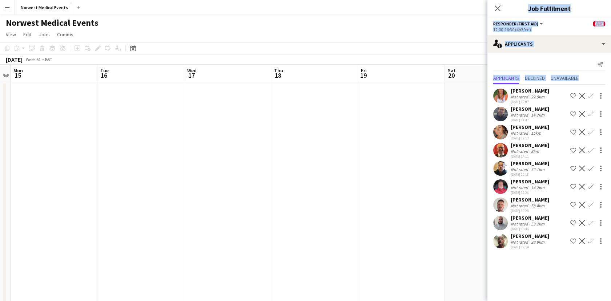
drag, startPoint x: 272, startPoint y: 203, endPoint x: 120, endPoint y: 198, distance: 152.3
click at [71, 198] on app-calendar-viewport "Fri 12 Sat 13 0/12 1 Job Sun 14 Mon 15 Tue 16 Wed 17 Thu 18 Fri 19 Sat 20 Sun 2…" at bounding box center [305, 263] width 611 height 397
drag, startPoint x: 251, startPoint y: 172, endPoint x: 45, endPoint y: 169, distance: 206.7
click at [45, 169] on app-calendar-viewport "Wed 17 Thu 18 Fri 19 Sat 20 Sun 21 Mon 22 Tue 23 Wed 24 Thu 25 Fri 26 Sat 27 Su…" at bounding box center [305, 263] width 611 height 397
drag, startPoint x: 170, startPoint y: 175, endPoint x: 229, endPoint y: 165, distance: 60.4
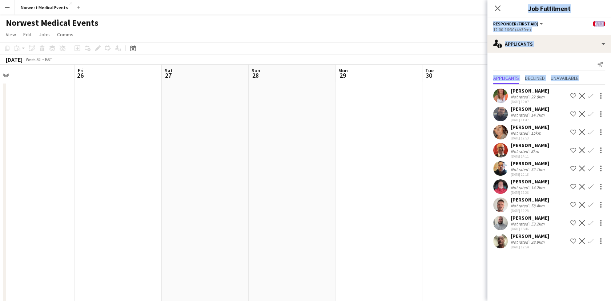
click at [108, 173] on app-calendar-viewport "Sun 21 Mon 22 Tue 23 Wed 24 Thu 25 Fri 26 Sat 27 Sun 28 Mon 29 Tue 30 Wed 31 Th…" at bounding box center [305, 263] width 611 height 397
drag, startPoint x: 404, startPoint y: 172, endPoint x: 164, endPoint y: 176, distance: 239.8
click at [162, 179] on app-calendar-viewport "Sun 21 Mon 22 Tue 23 Wed 24 Thu 25 Fri 26 Sat 27 Sun 28 Mon 29 Tue 30 Wed 31 Th…" at bounding box center [305, 263] width 611 height 397
drag, startPoint x: 308, startPoint y: 186, endPoint x: 470, endPoint y: 97, distance: 184.8
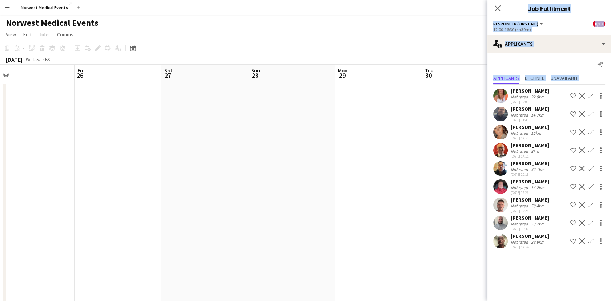
click at [201, 185] on app-calendar-viewport "Tue 23 Wed 24 Thu 25 Fri 26 Sat 27 Sun 28 Mon 29 Tue 30 Wed 31 Thu 1 Fri 2 Sat …" at bounding box center [305, 263] width 611 height 397
